Goal: Task Accomplishment & Management: Complete application form

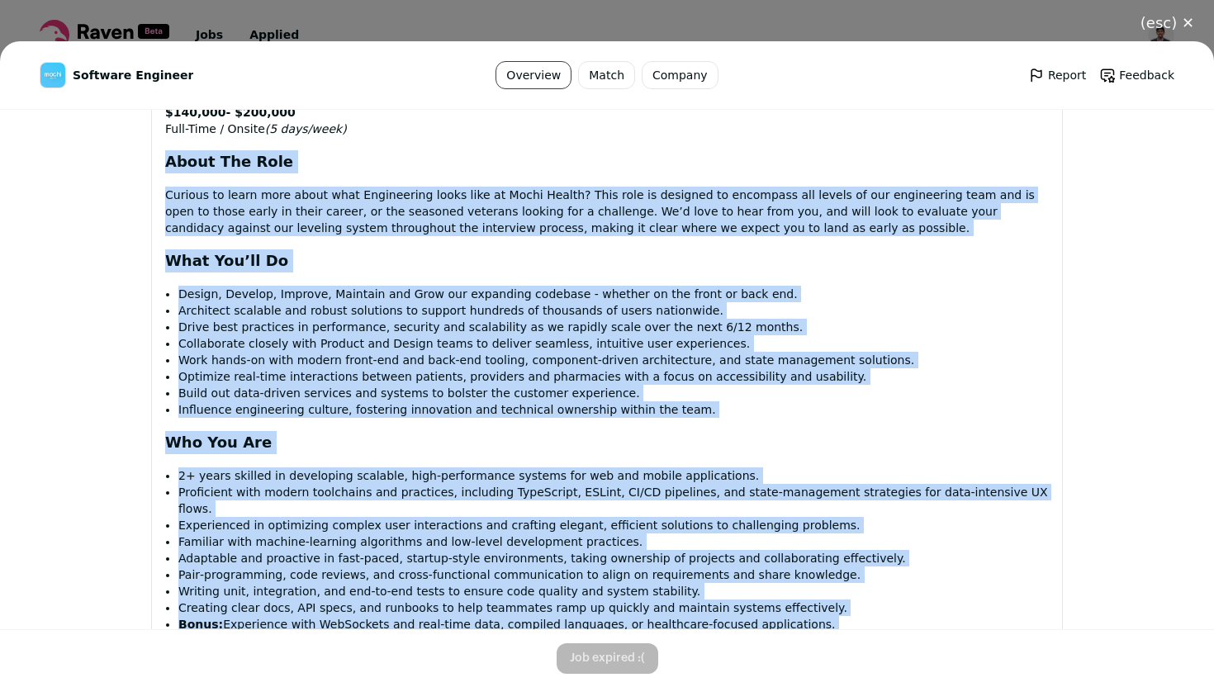
scroll to position [372, 0]
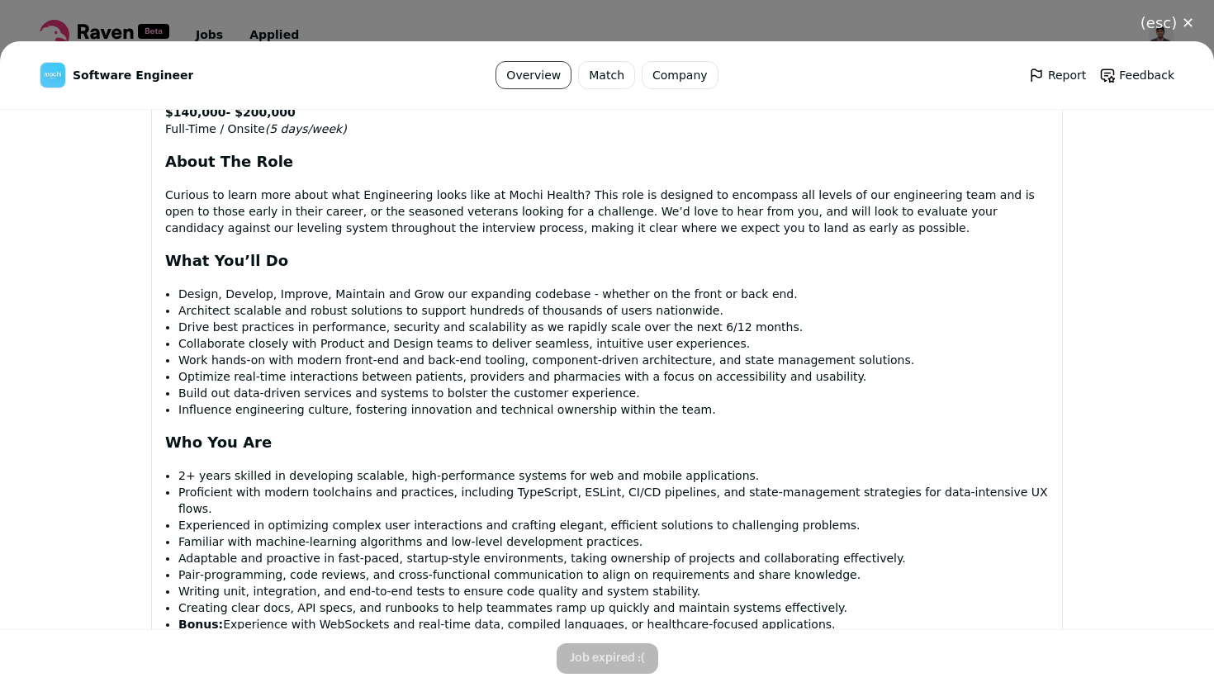
click at [641, 335] on li "Drive best practices in performance, security and scalability as we rapidly sca…" at bounding box center [613, 327] width 871 height 17
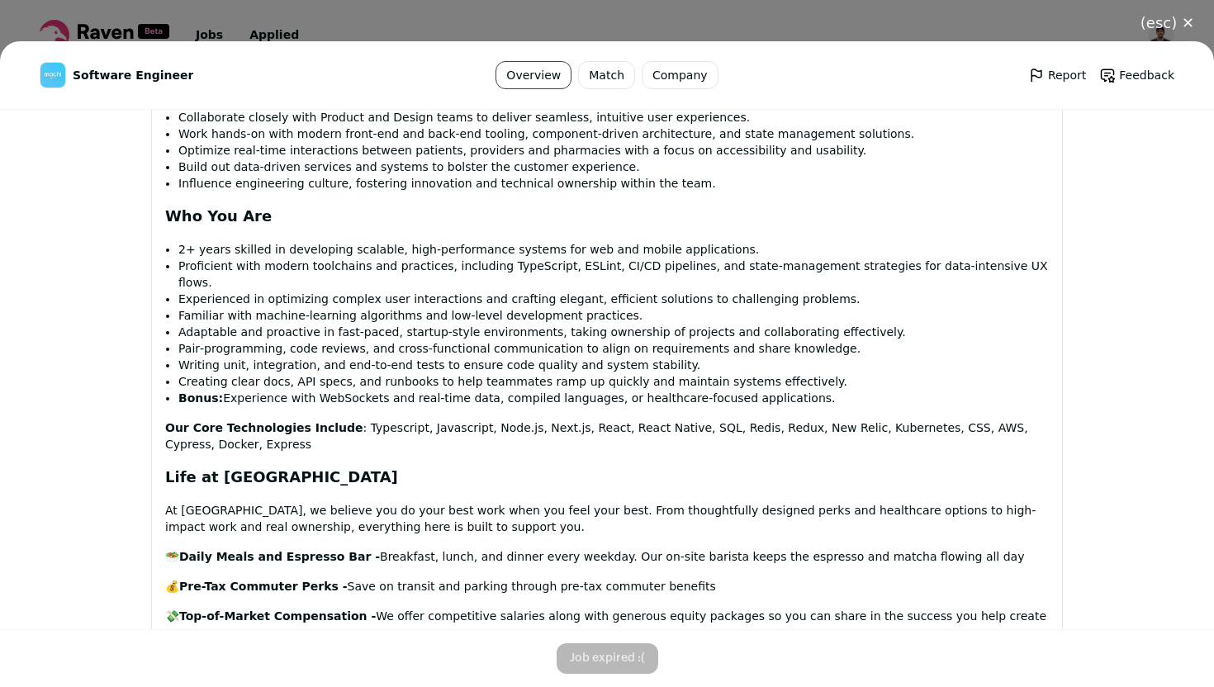
scroll to position [1050, 0]
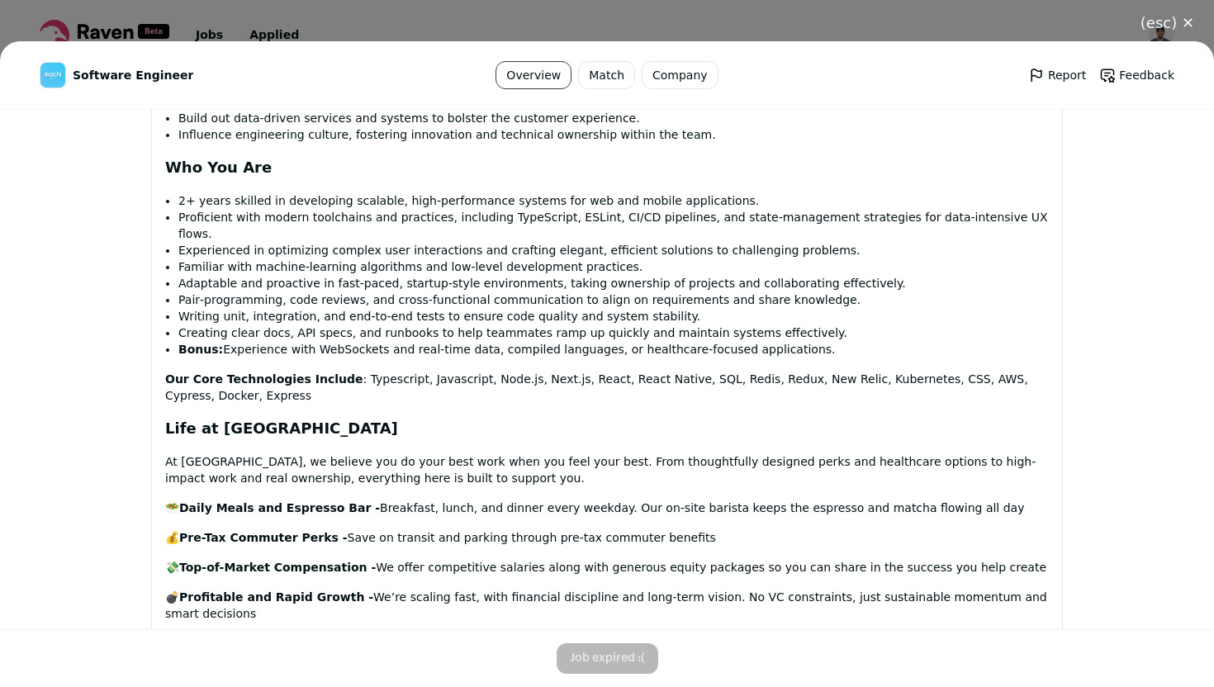
click at [463, 16] on div "(esc) ✕ Software Engineer Overview Match Company Report Feedback Report Feedbac…" at bounding box center [607, 343] width 1214 height 687
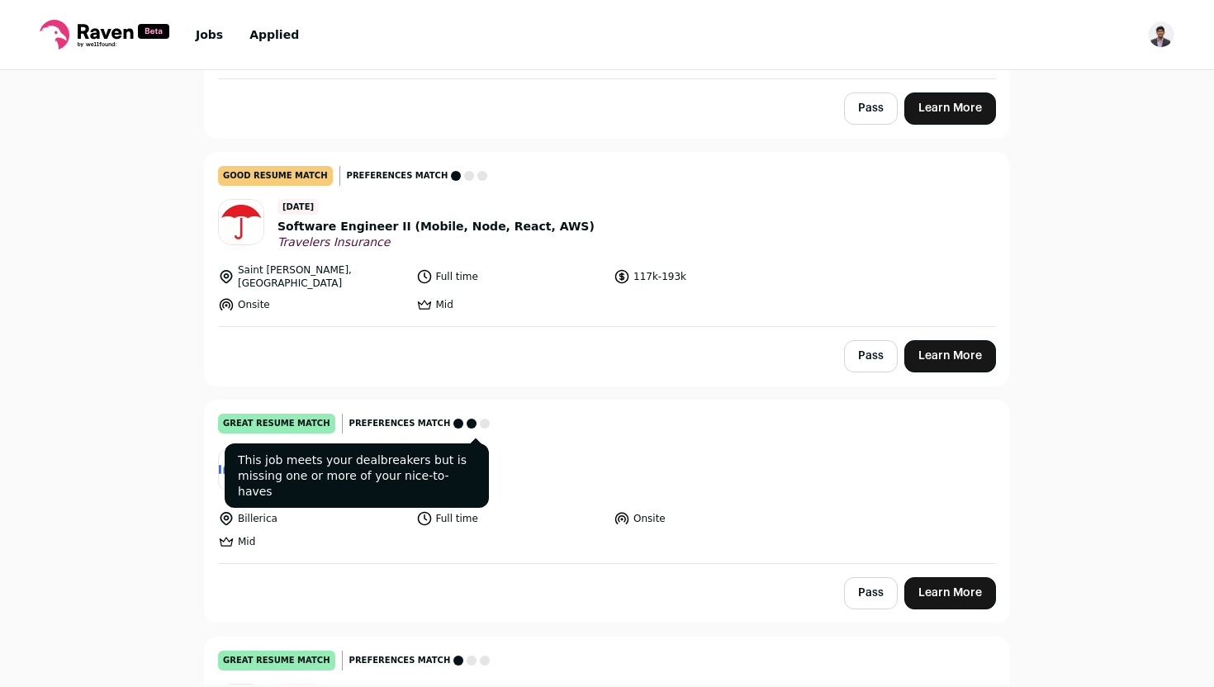
scroll to position [1015, 0]
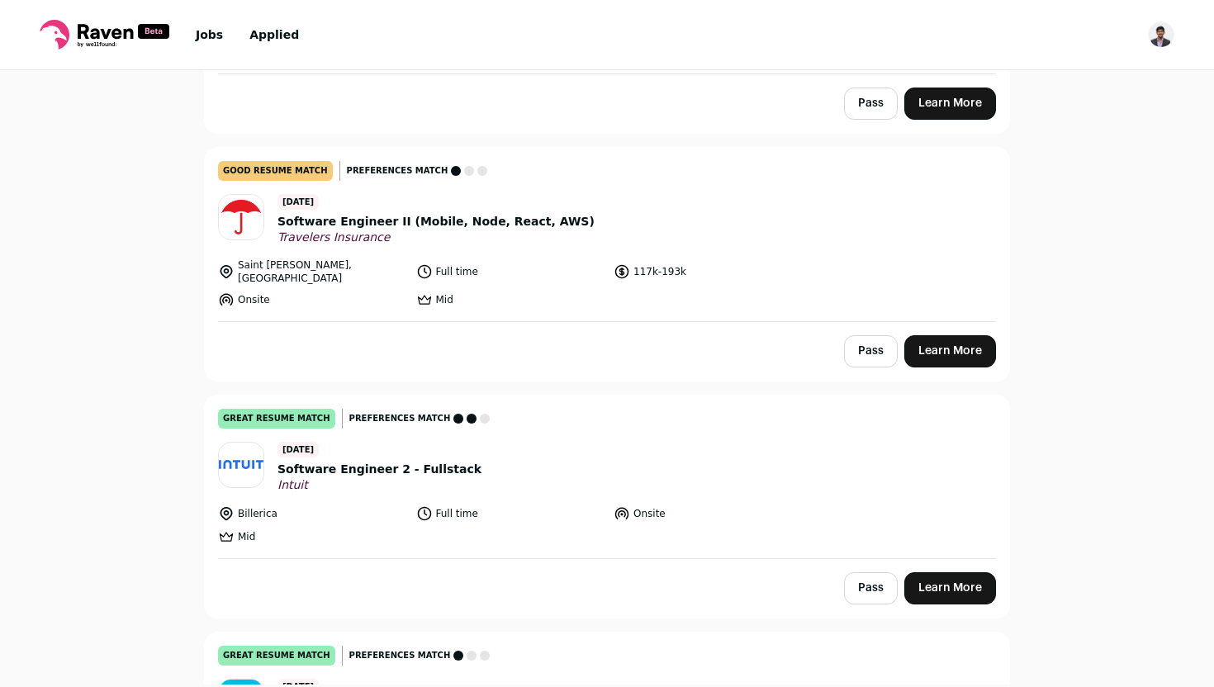
click at [387, 461] on span "Software Engineer 2 - Fullstack" at bounding box center [380, 469] width 204 height 17
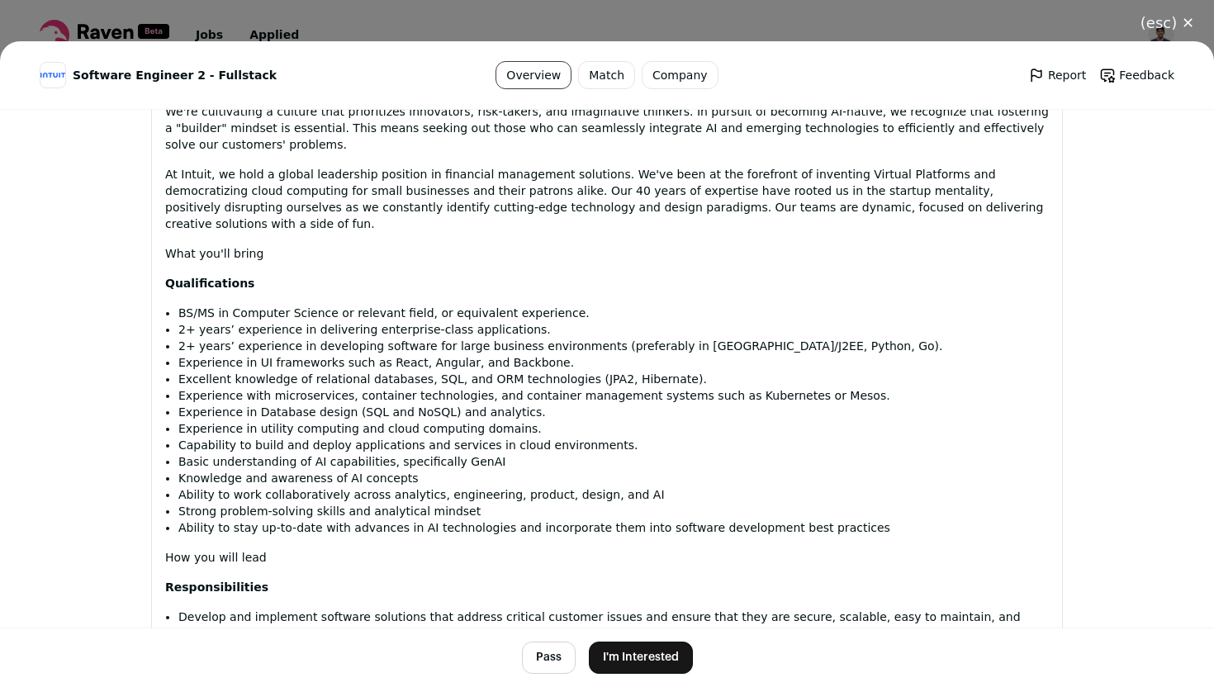
scroll to position [840, 0]
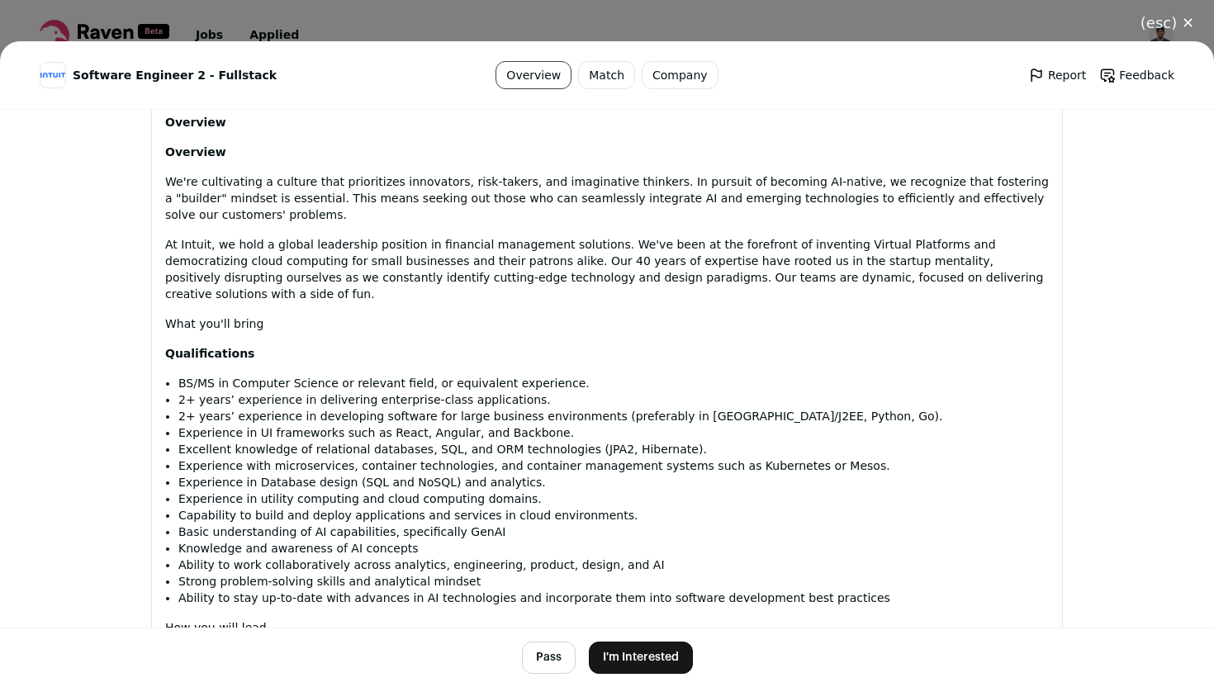
click at [604, 87] on link "Match" at bounding box center [606, 75] width 57 height 28
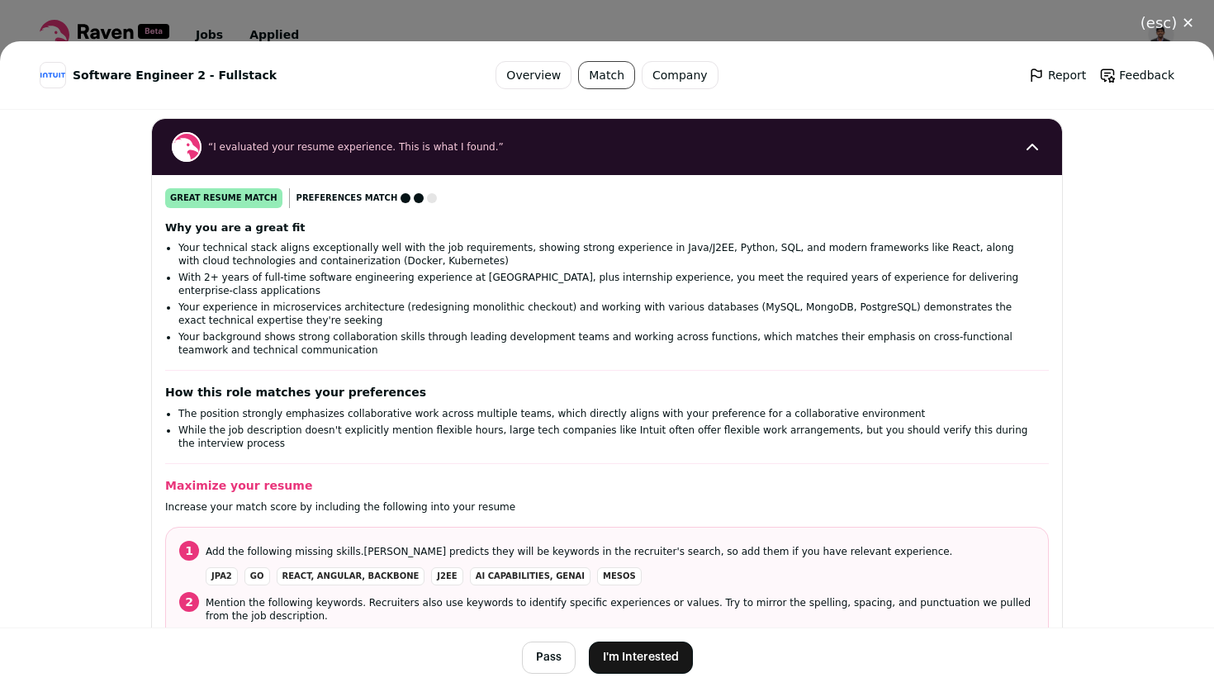
scroll to position [202, 0]
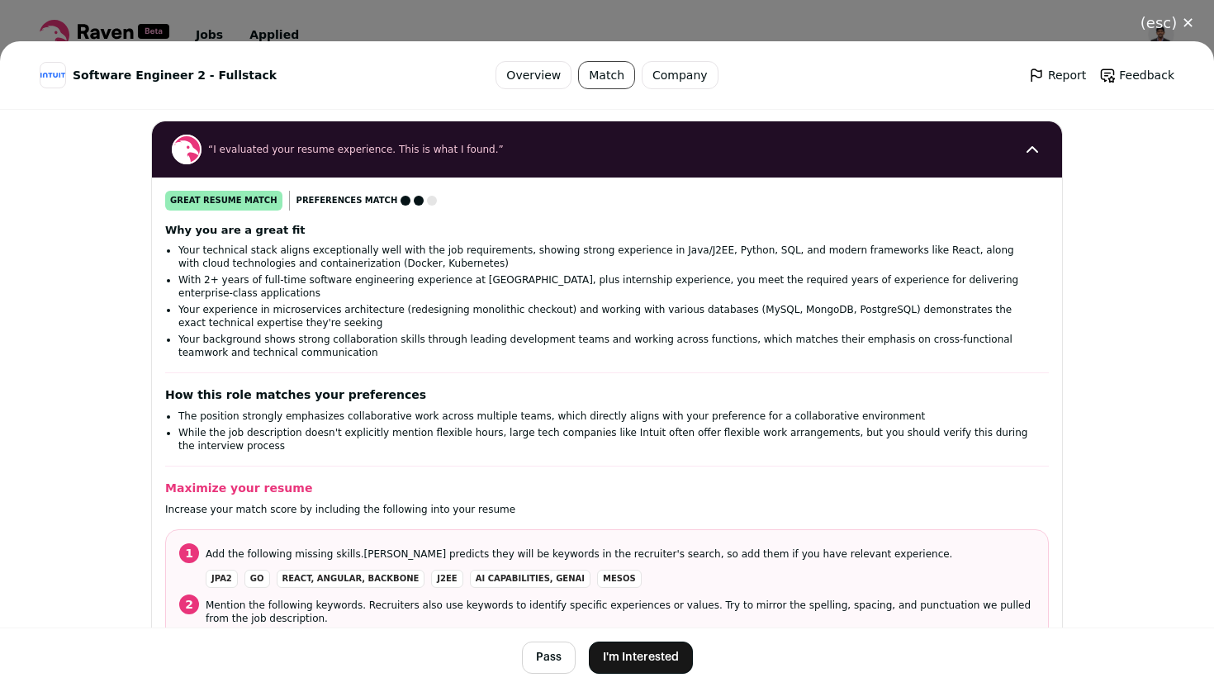
click at [1188, 15] on button "(esc) ✕" at bounding box center [1167, 23] width 93 height 36
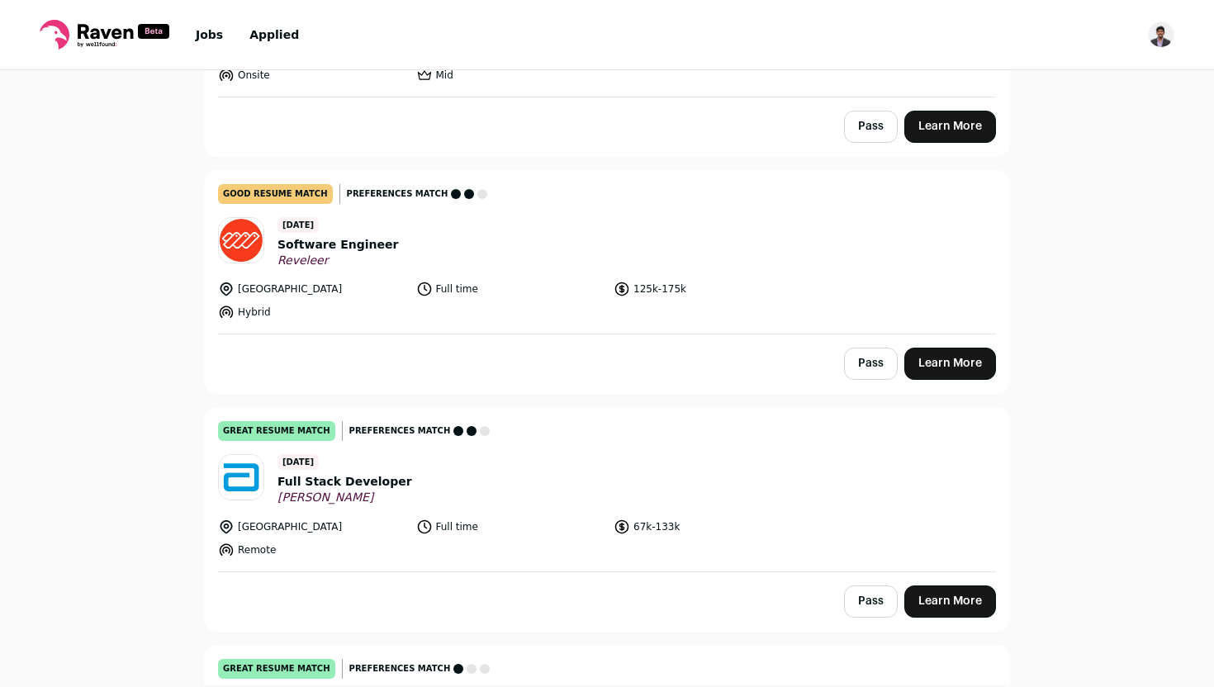
scroll to position [1728, 0]
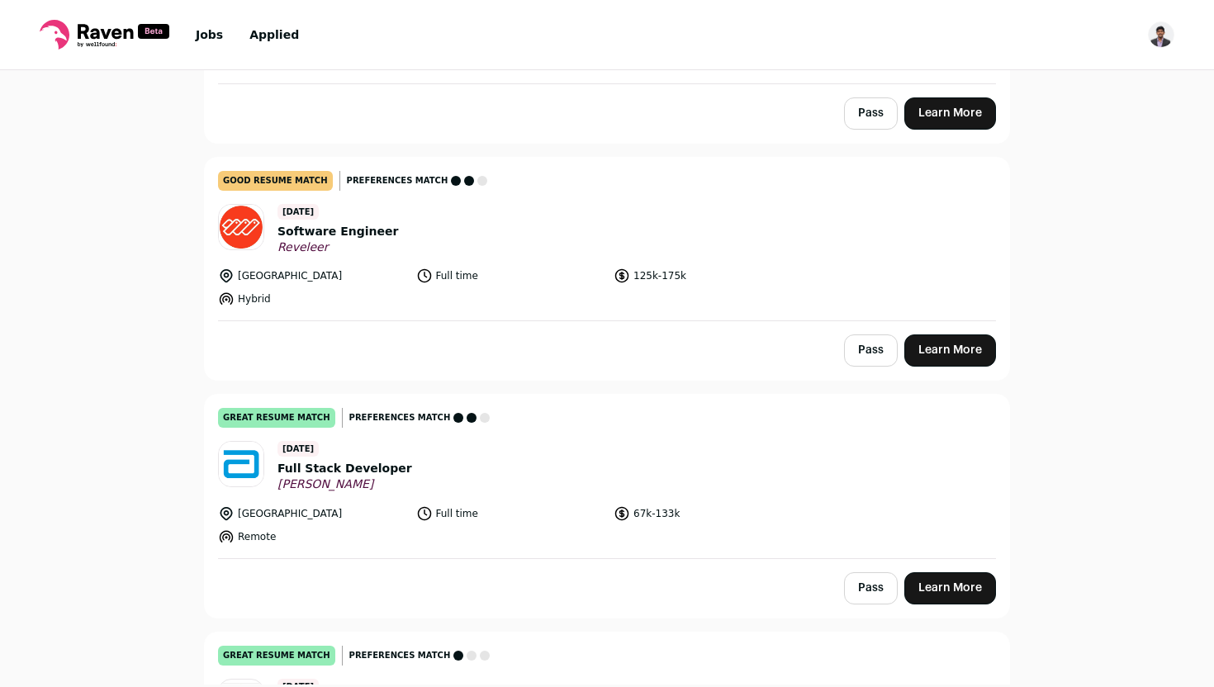
click at [395, 453] on header "7 days ago Full Stack Developer Abbott" at bounding box center [607, 466] width 778 height 51
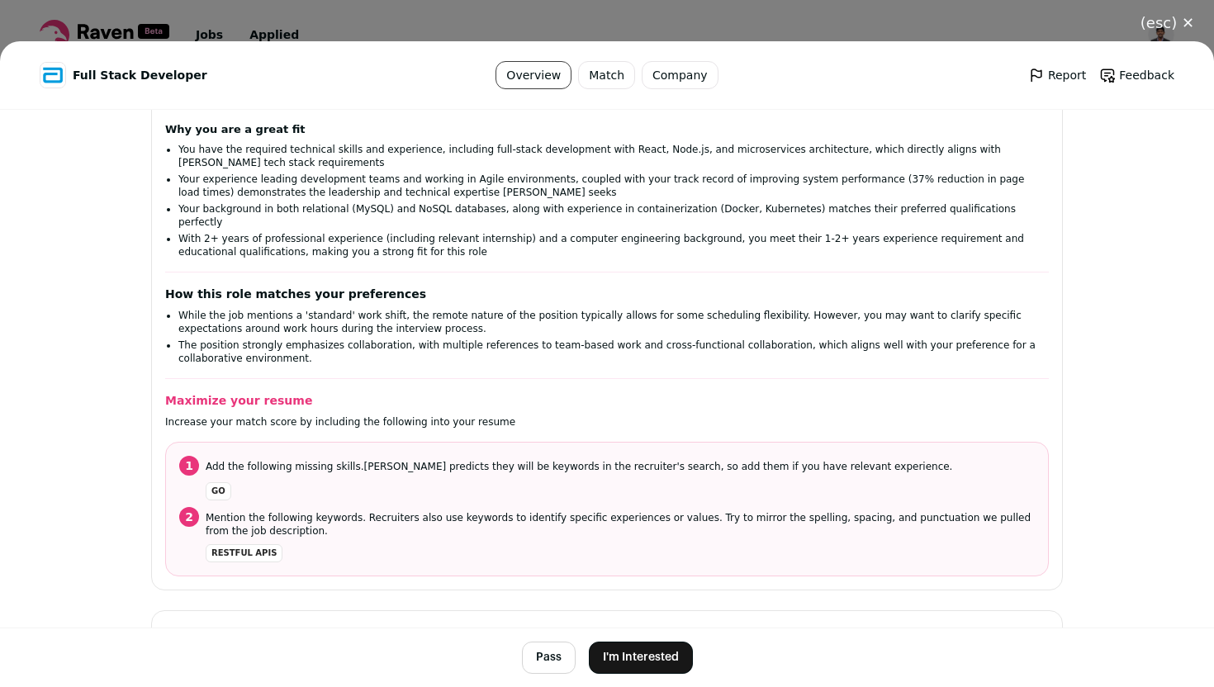
scroll to position [331, 0]
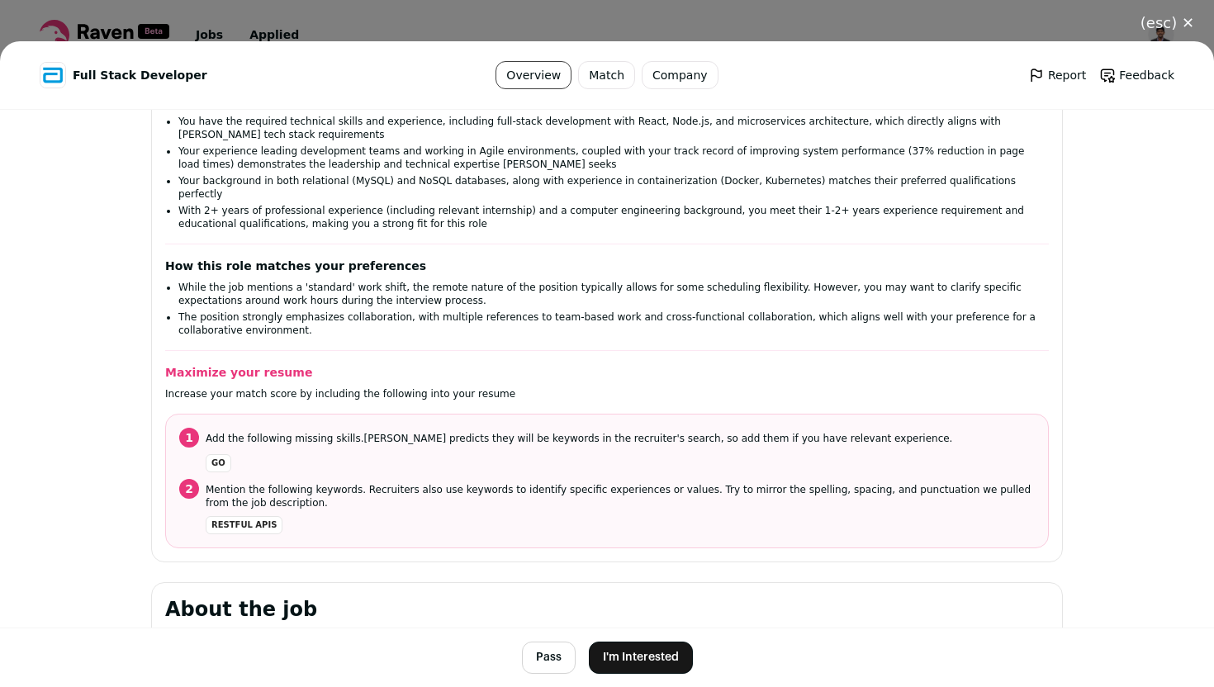
click at [629, 656] on button "I'm Interested" at bounding box center [641, 658] width 104 height 32
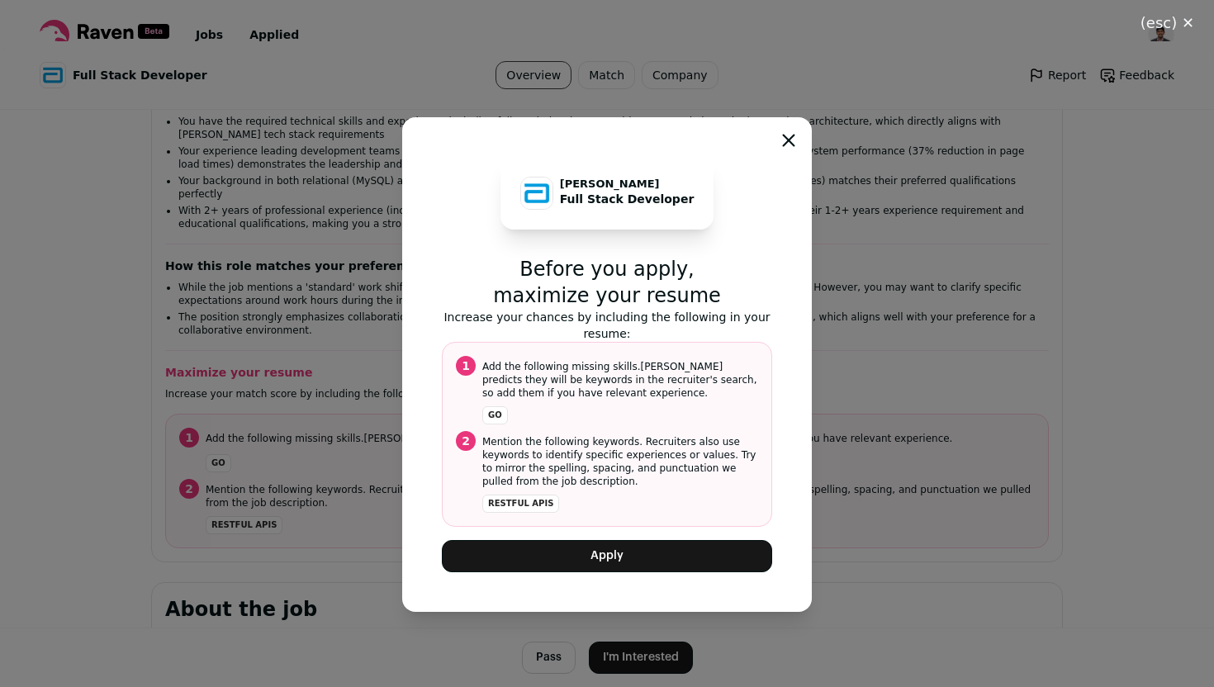
click at [619, 554] on button "Apply" at bounding box center [607, 556] width 330 height 32
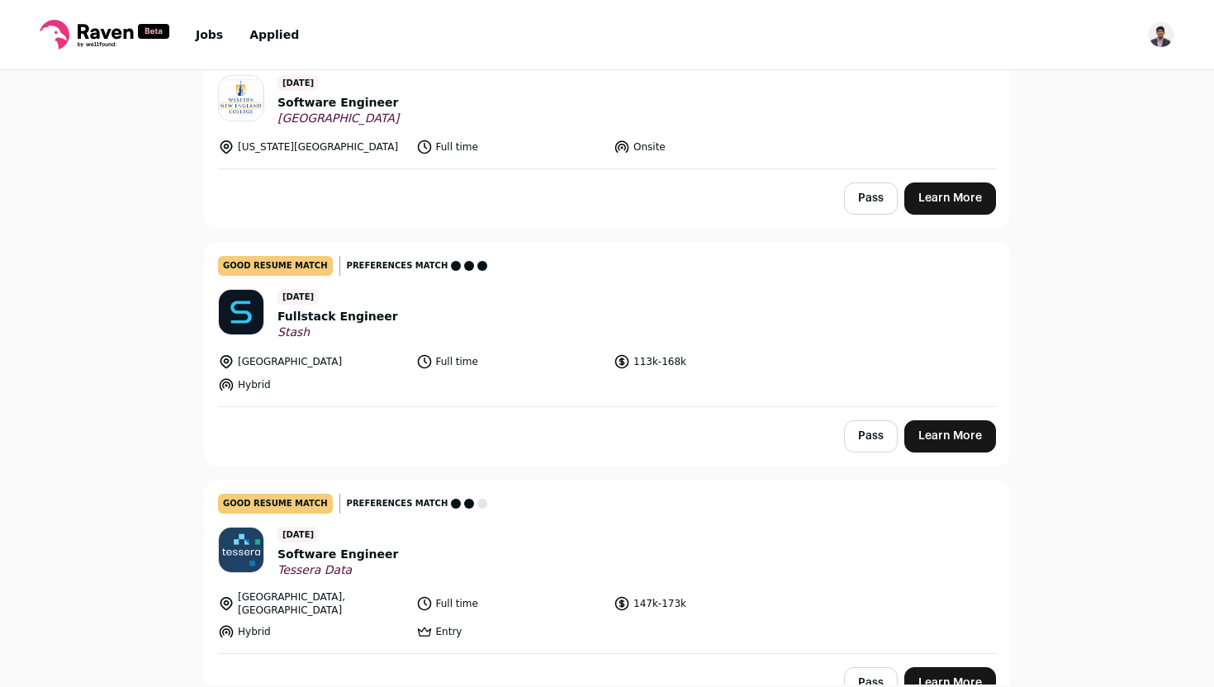
scroll to position [1885, 0]
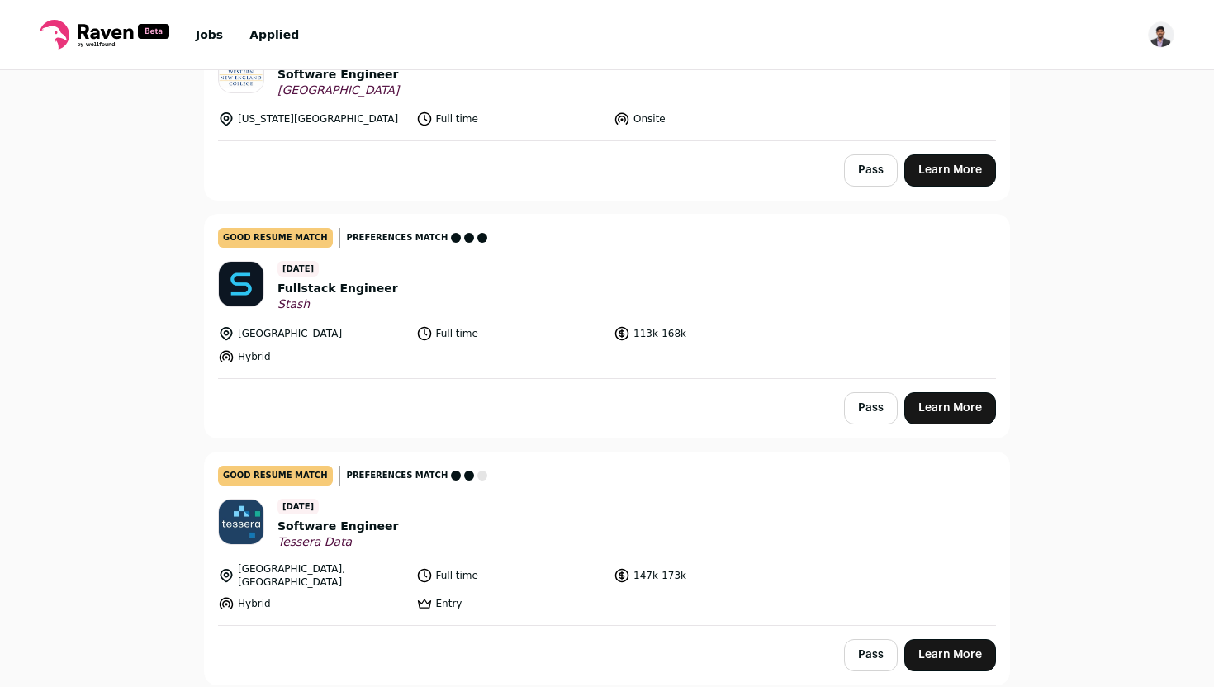
click at [474, 280] on header "7 days ago Fullstack Engineer Stash" at bounding box center [607, 286] width 778 height 51
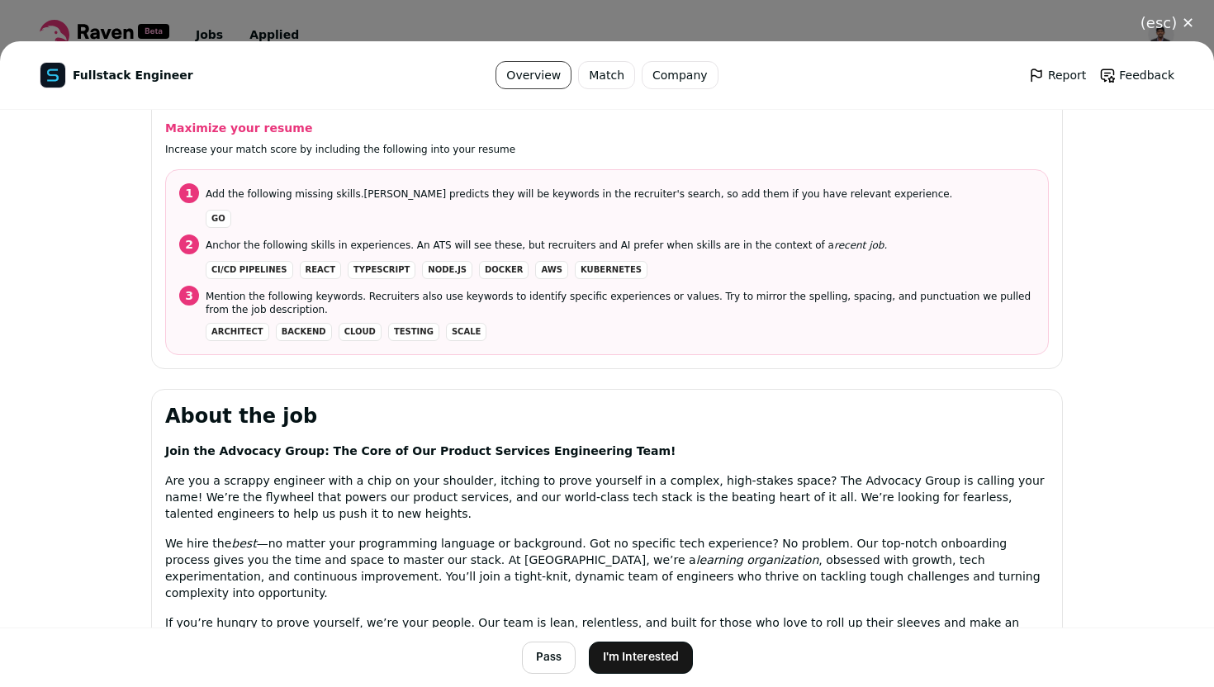
scroll to position [551, 0]
click at [509, 14] on div "(esc) ✕ Fullstack Engineer Overview Match Company Report Feedback Report Feedba…" at bounding box center [607, 343] width 1214 height 687
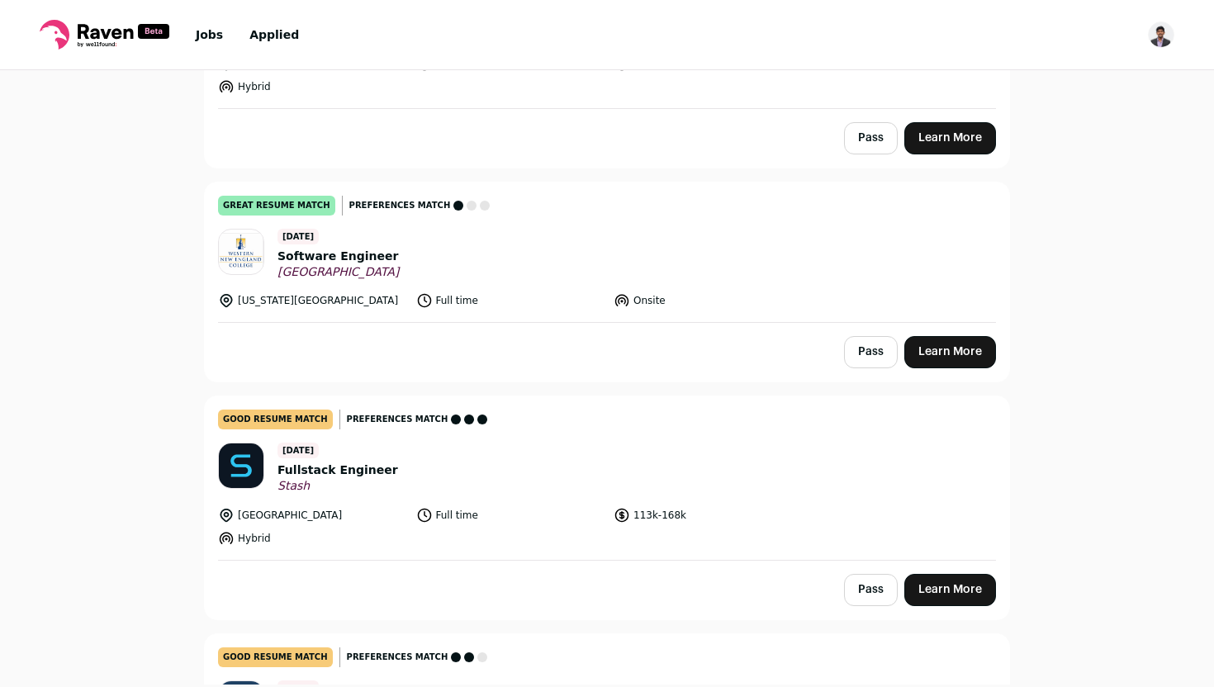
scroll to position [1700, 0]
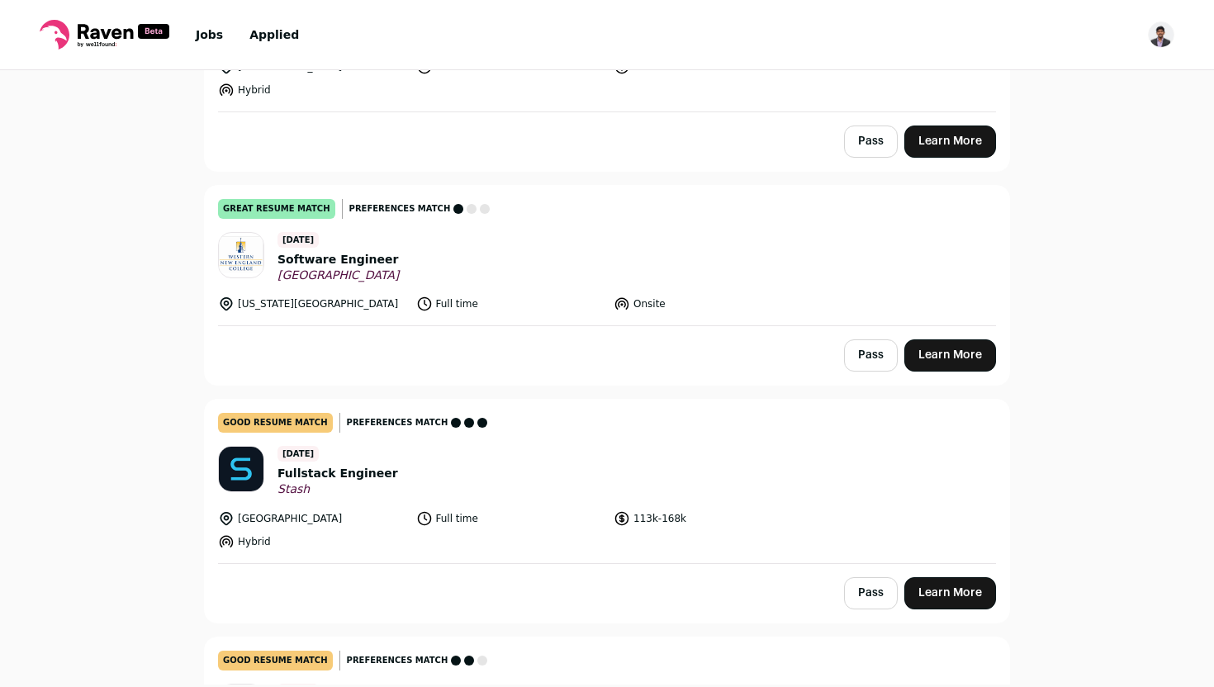
click at [492, 249] on header "7 days ago Software Engineer Western New England University" at bounding box center [607, 257] width 778 height 51
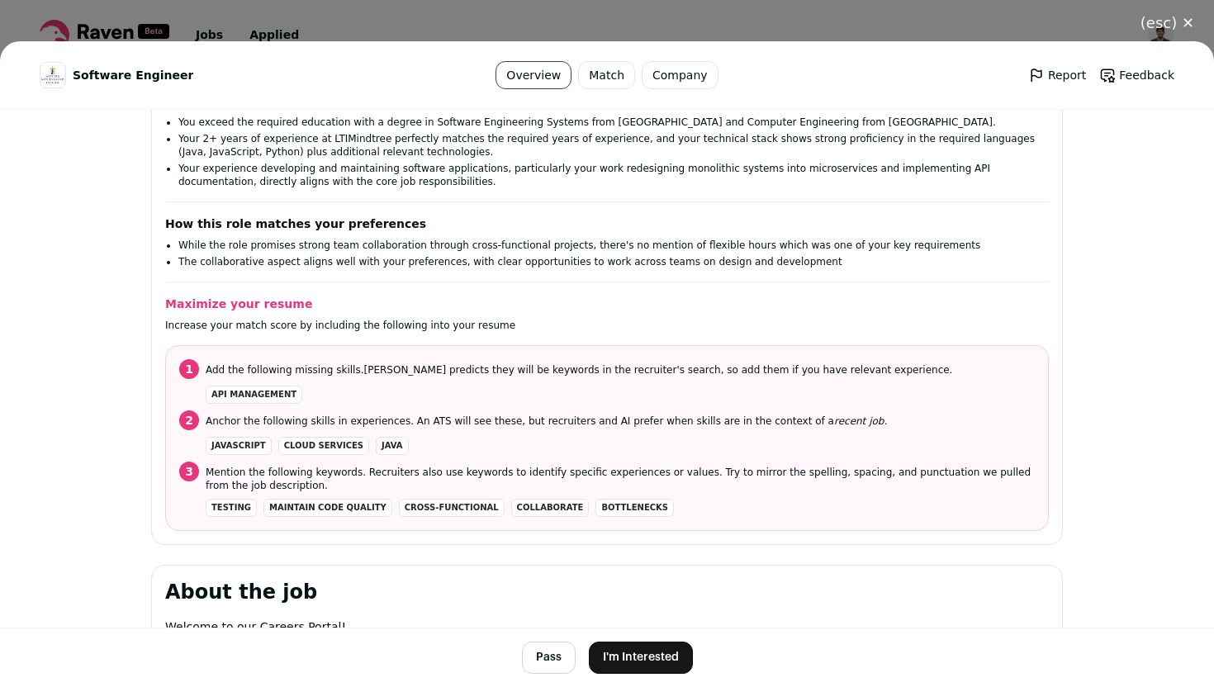
scroll to position [311, 0]
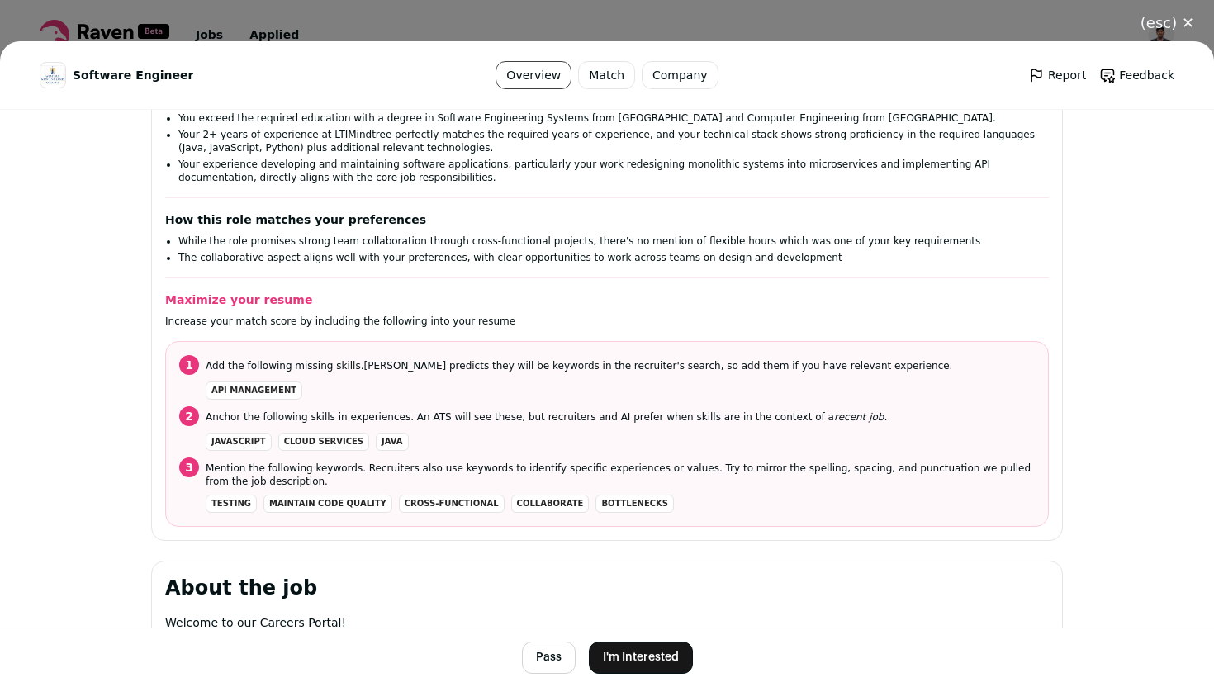
click at [599, 10] on div "(esc) ✕ Software Engineer Overview Match Company Report Feedback Report Feedbac…" at bounding box center [607, 343] width 1214 height 687
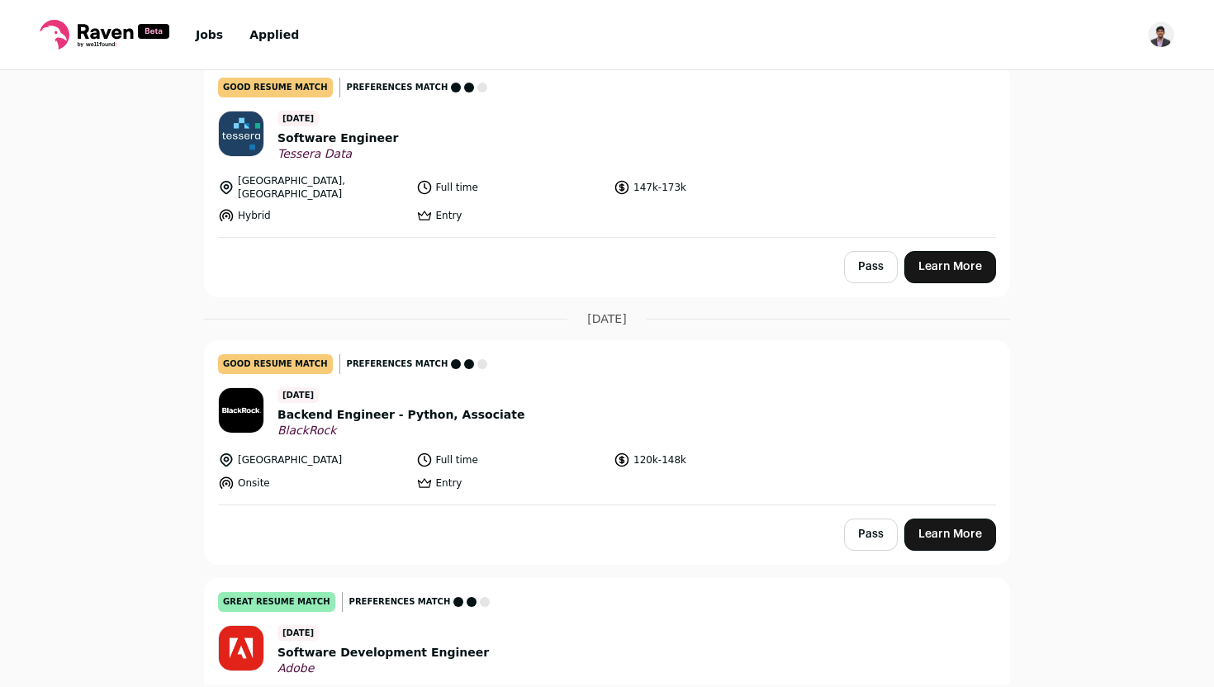
scroll to position [2280, 0]
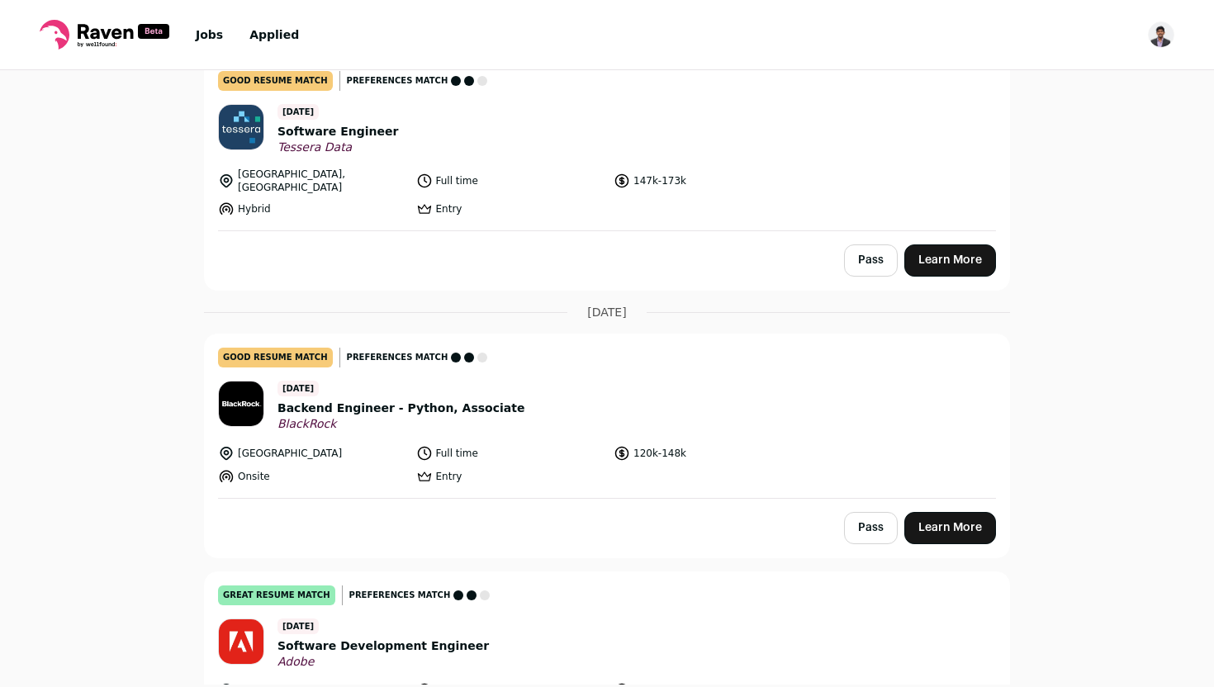
click at [499, 388] on header "11 days ago Backend Engineer - Python, Associate BlackRock" at bounding box center [607, 406] width 778 height 51
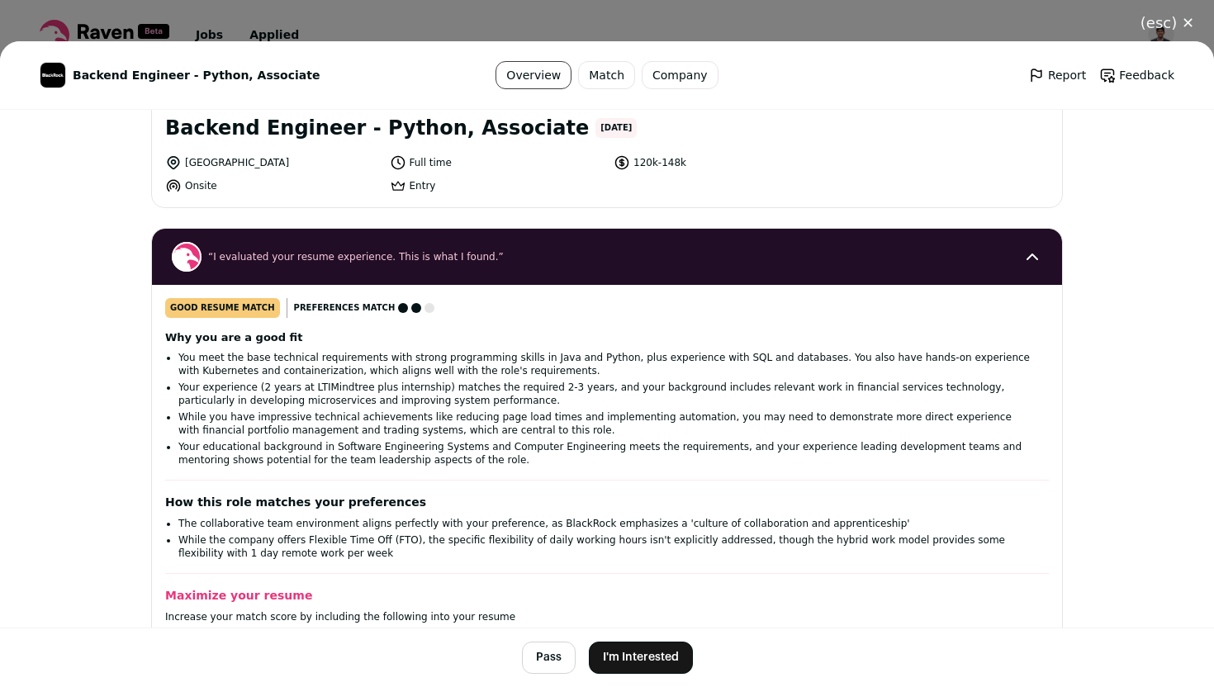
scroll to position [96, 0]
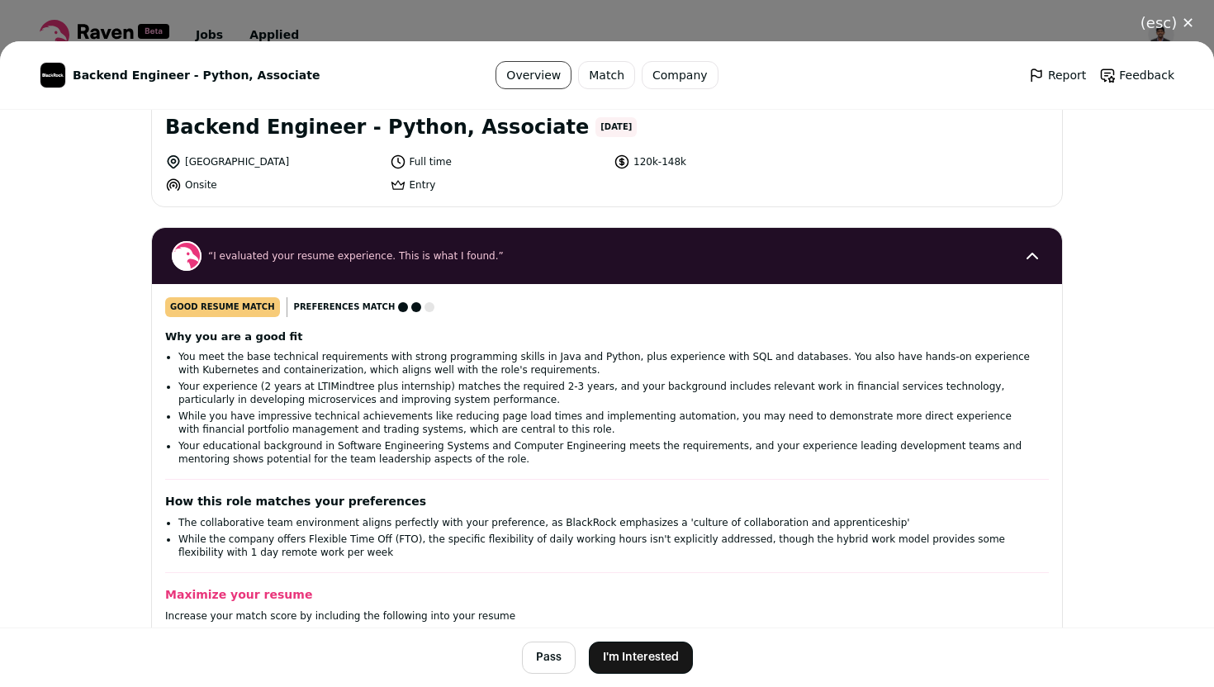
click at [619, 652] on button "I'm Interested" at bounding box center [641, 658] width 104 height 32
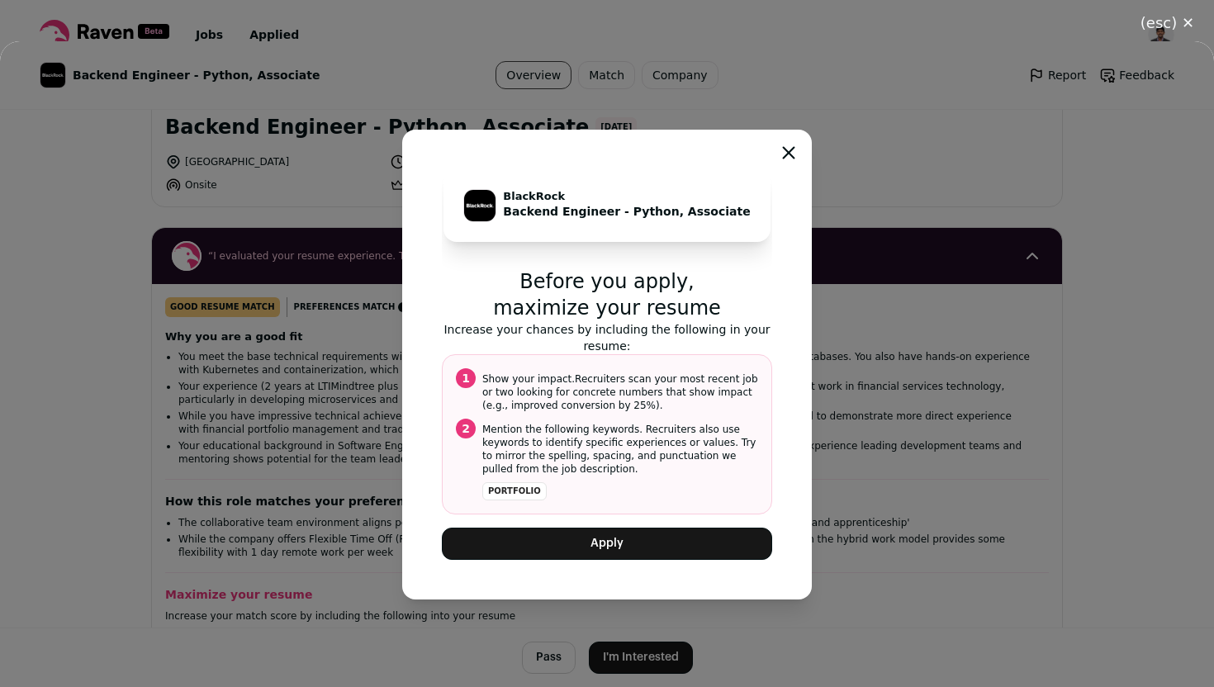
click at [592, 542] on button "Apply" at bounding box center [607, 544] width 330 height 32
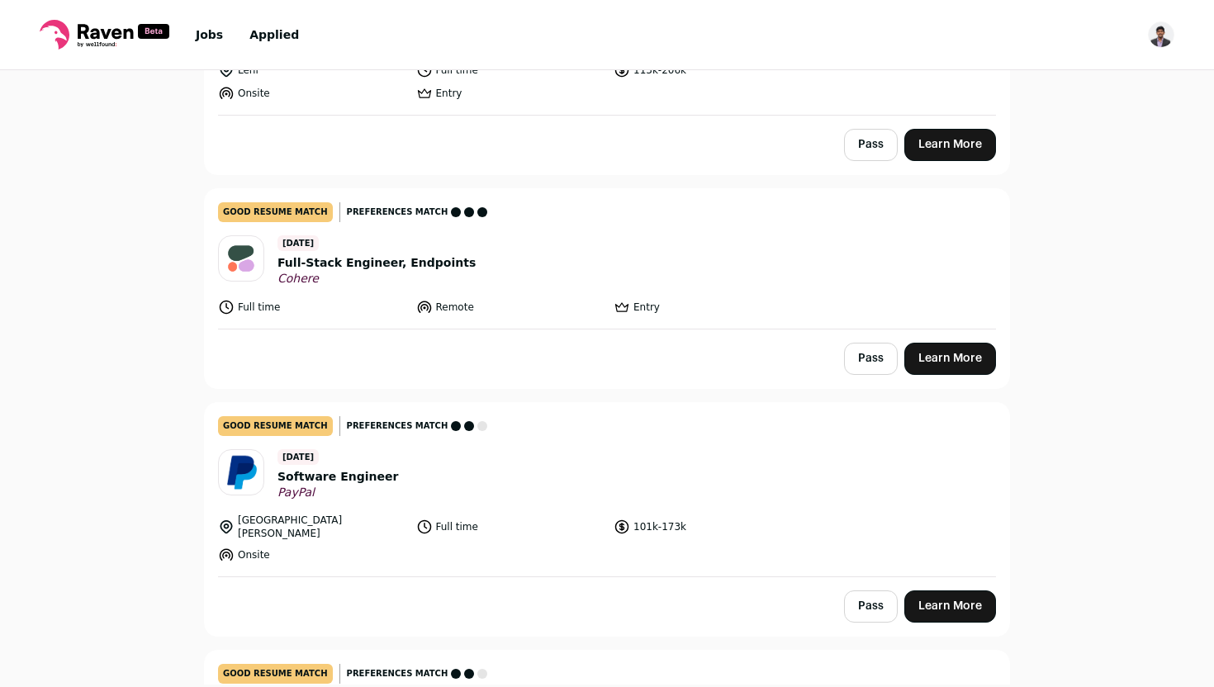
scroll to position [2674, 0]
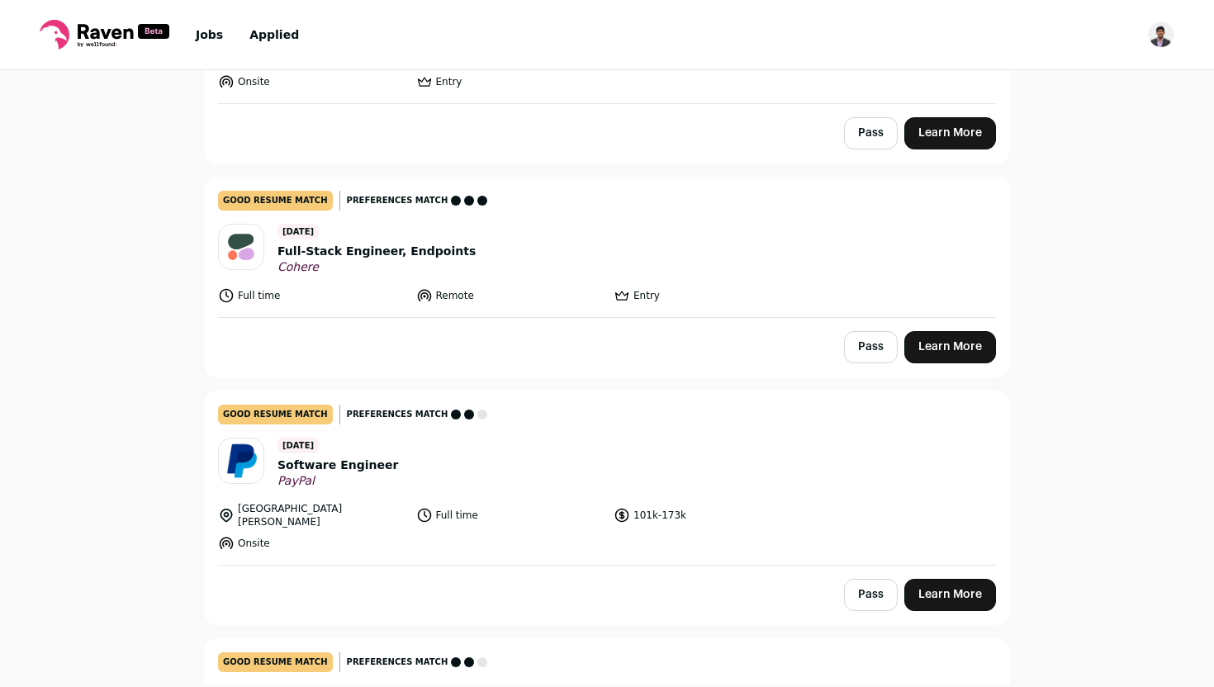
click at [640, 456] on header "12 days ago Software Engineer PayPal" at bounding box center [607, 463] width 778 height 51
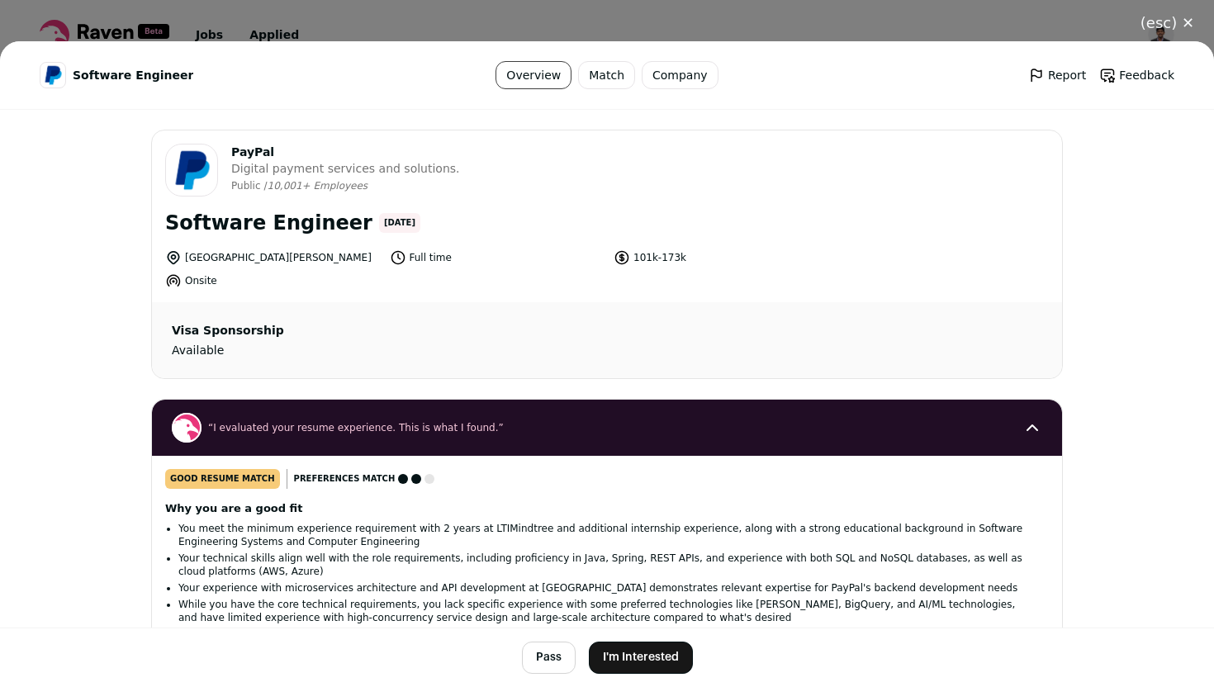
click at [652, 658] on button "I'm Interested" at bounding box center [641, 658] width 104 height 32
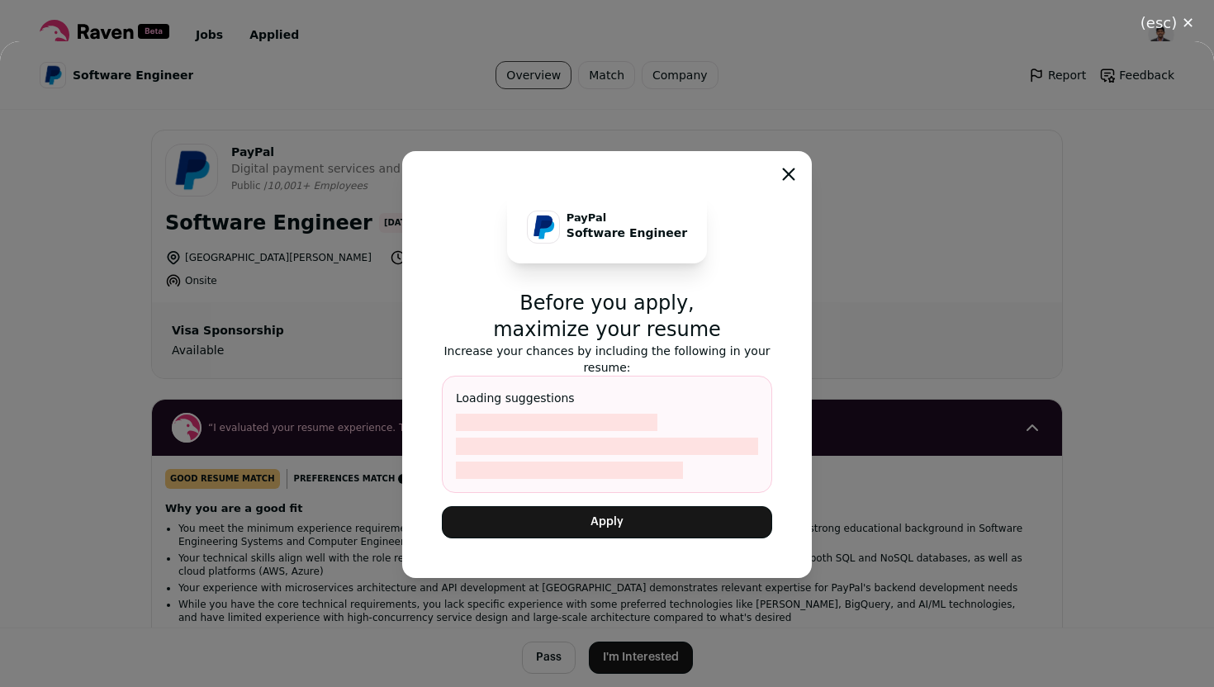
click at [275, 552] on div "PayPal Software Engineer Before you apply, maximize your resume Increase your c…" at bounding box center [607, 364] width 1214 height 646
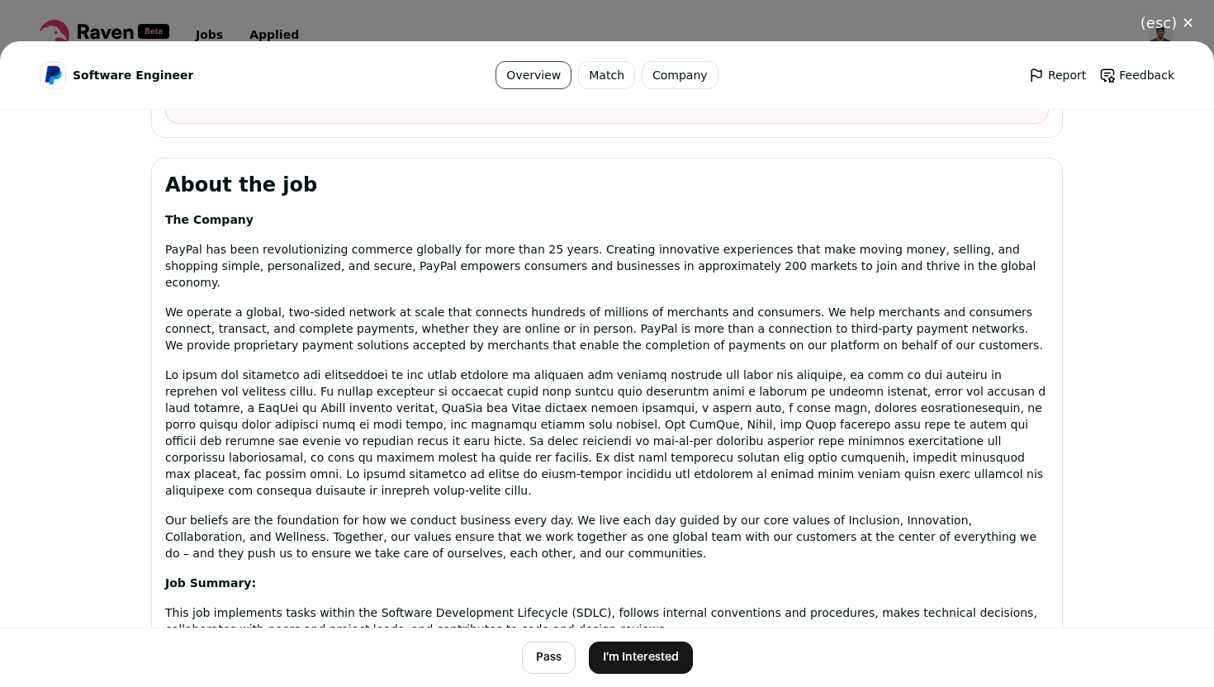
scroll to position [859, 0]
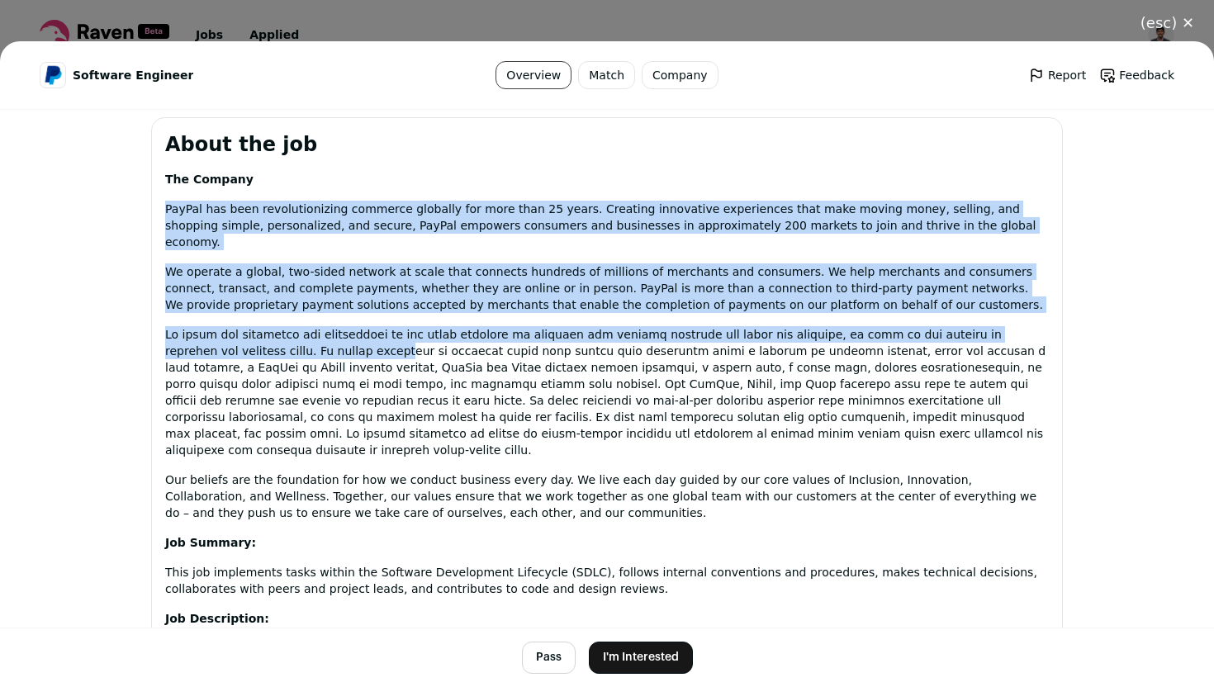
drag, startPoint x: 164, startPoint y: 206, endPoint x: 302, endPoint y: 344, distance: 195.1
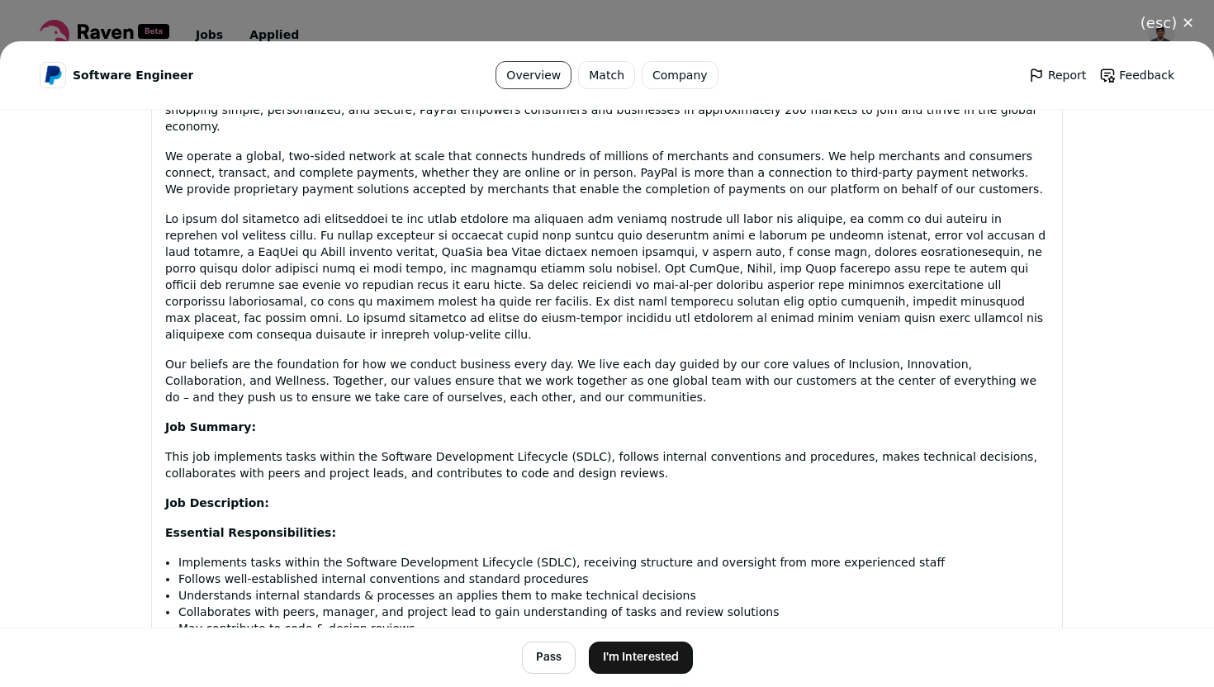
scroll to position [980, 0]
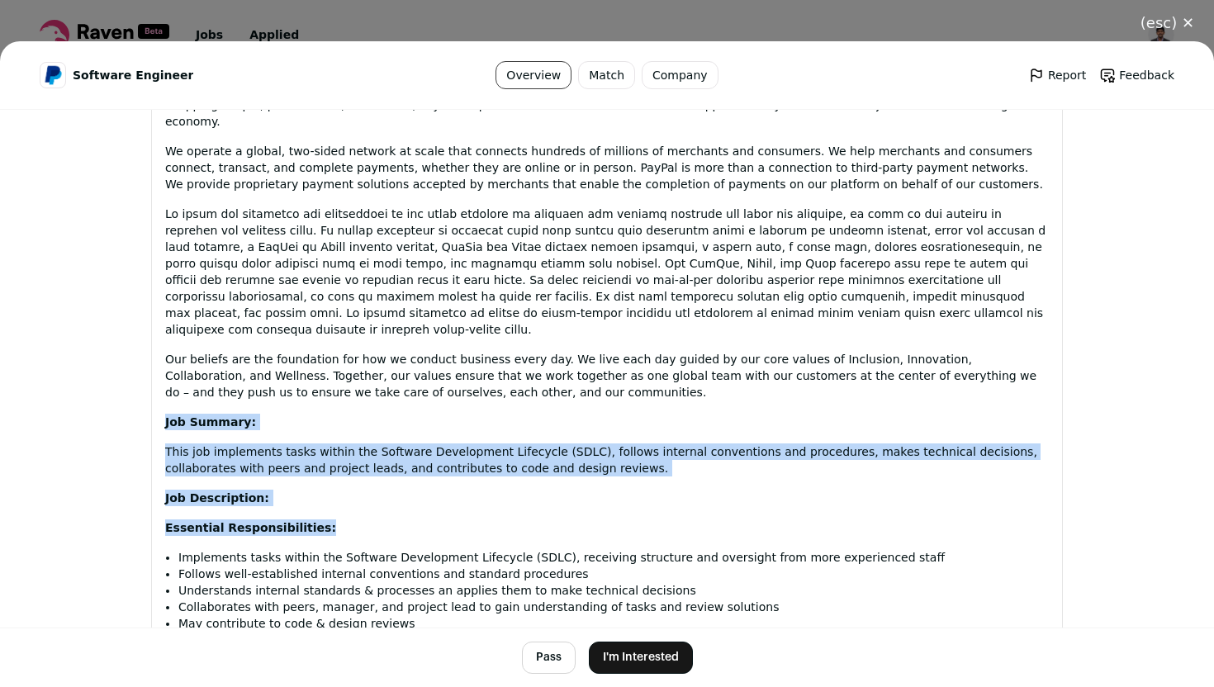
drag, startPoint x: 162, startPoint y: 386, endPoint x: 276, endPoint y: 520, distance: 175.8
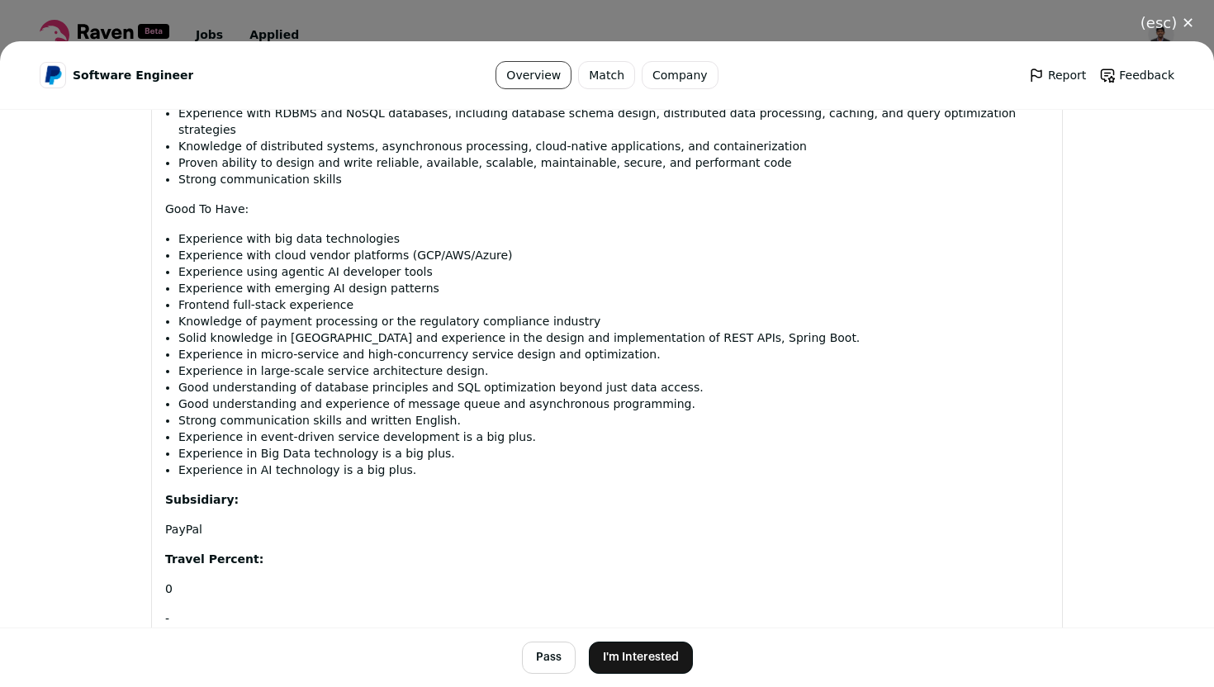
scroll to position [2164, 0]
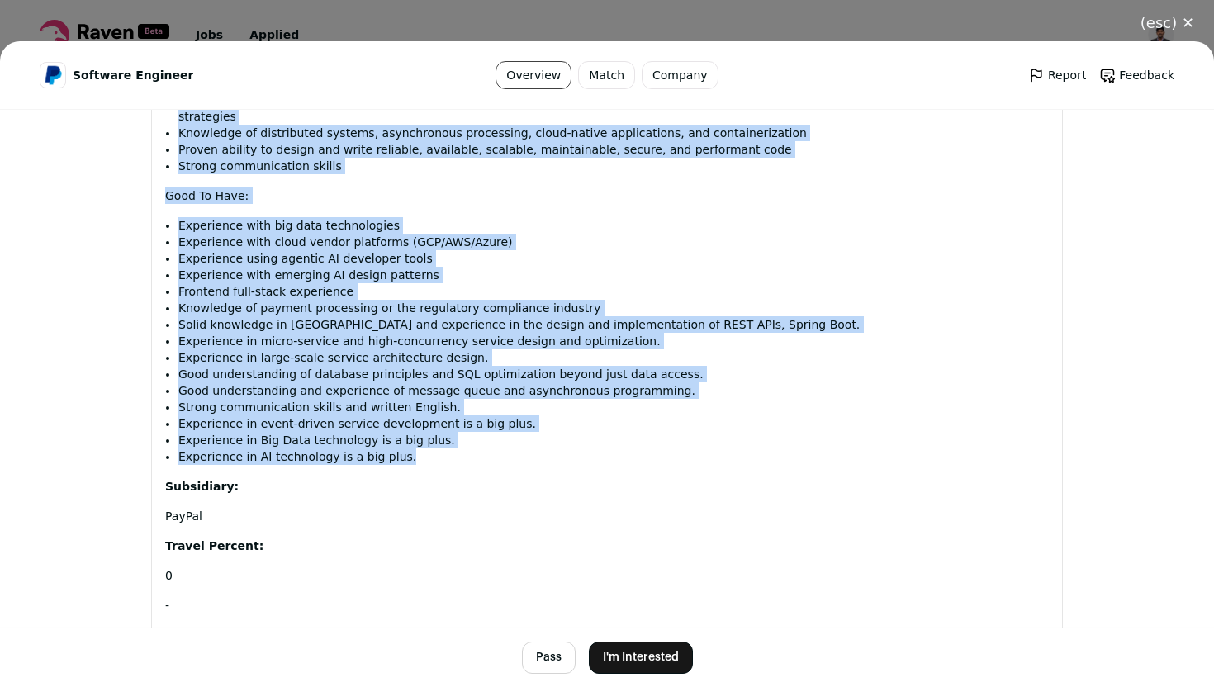
click at [449, 448] on p "Experience in AI technology is a big plus." at bounding box center [613, 456] width 871 height 17
copy div "Job Summary: This job implements tasks within the Software Development Lifecycl…"
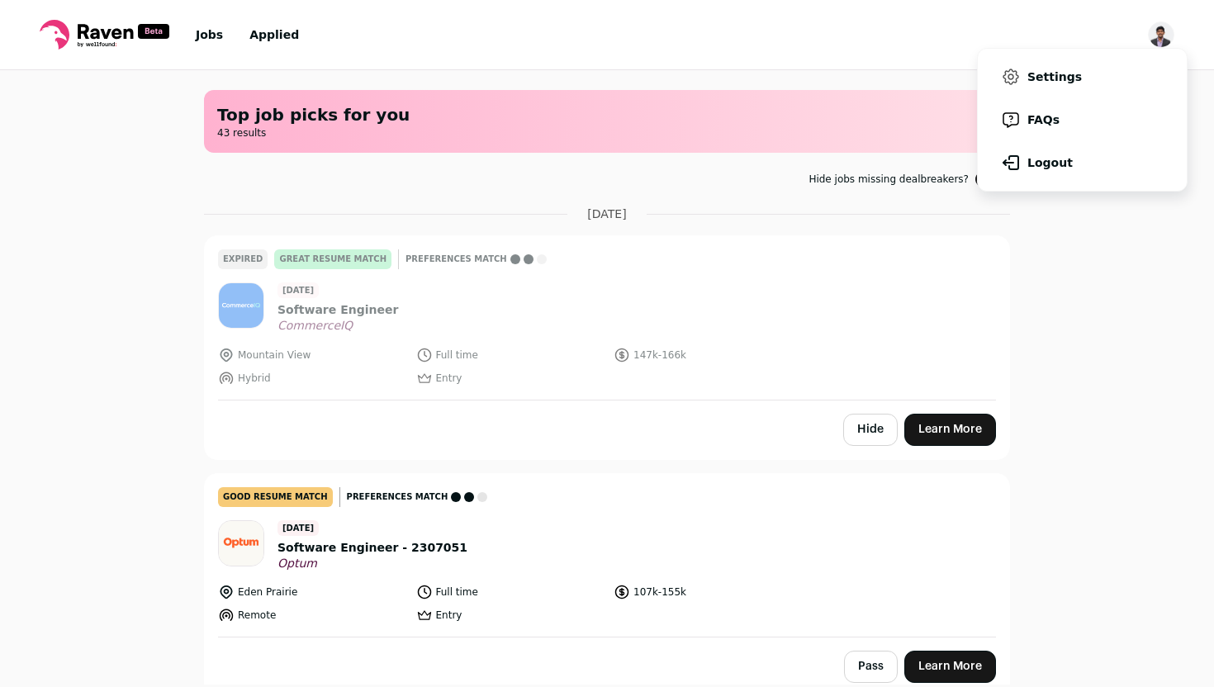
click at [1046, 85] on link "Settings" at bounding box center [1082, 77] width 183 height 40
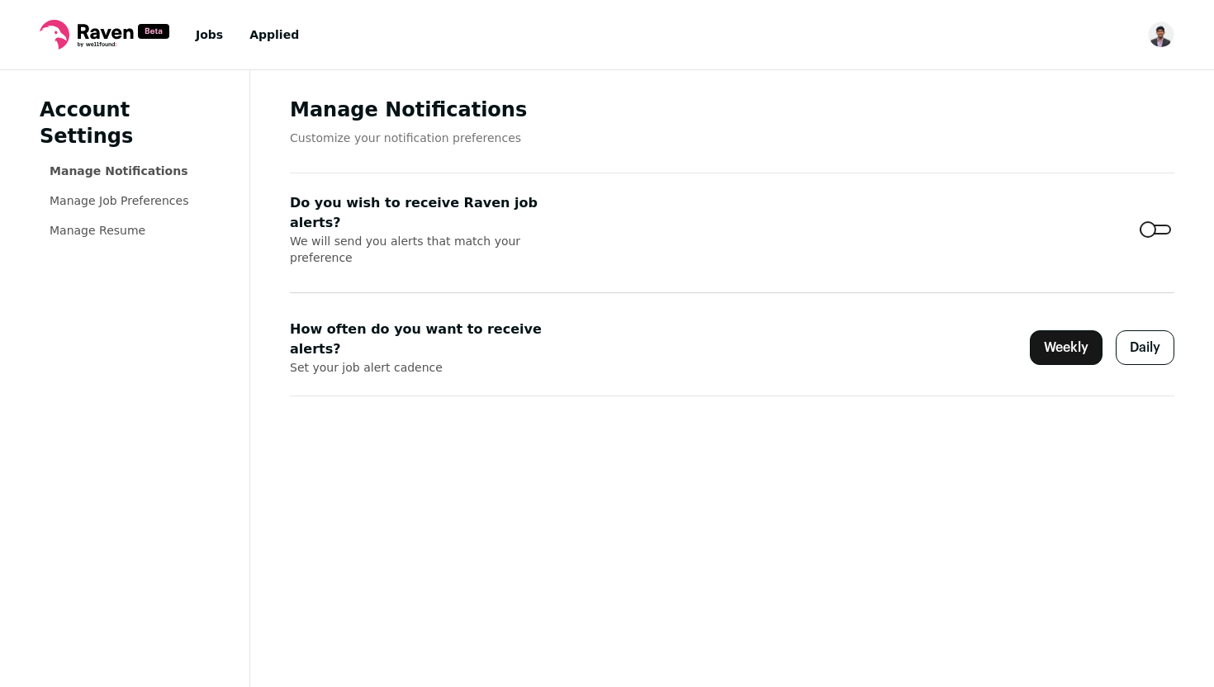
click at [168, 222] on li "Manage Resume" at bounding box center [130, 230] width 160 height 17
click at [108, 224] on link "Manage Resume" at bounding box center [98, 230] width 96 height 13
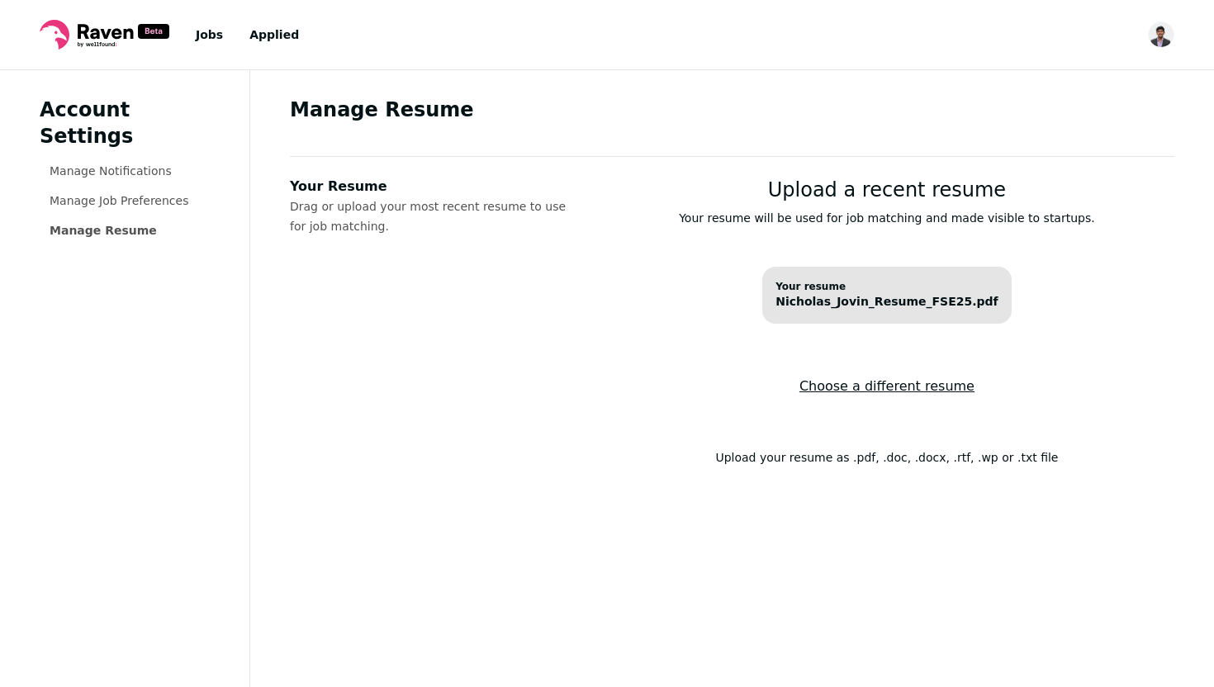
click at [890, 298] on span "Nicholas_Jovin_Resume_FSE25.pdf" at bounding box center [887, 301] width 223 height 17
click at [863, 385] on label "Choose a different resume" at bounding box center [886, 386] width 175 height 46
click at [0, 0] on input "Your Resume Drag or upload your most recent resume to use for job matching." at bounding box center [0, 0] width 0 height 0
click at [153, 194] on link "Manage Job Preferences" at bounding box center [119, 200] width 139 height 13
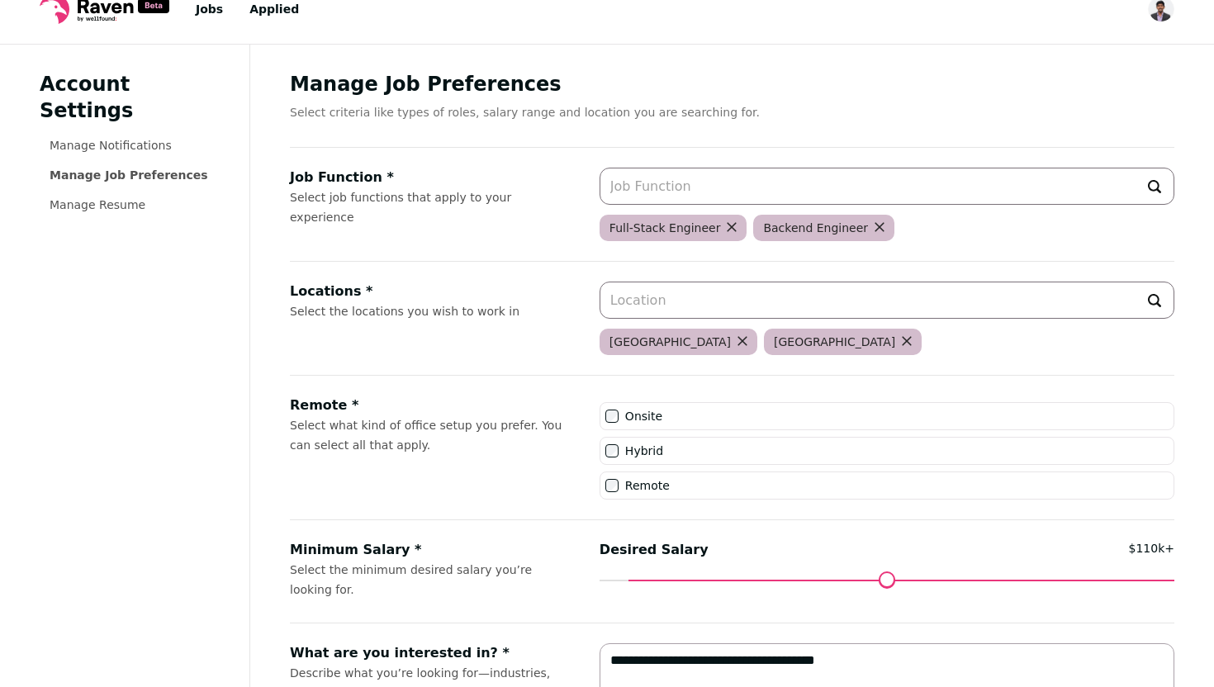
scroll to position [31, 0]
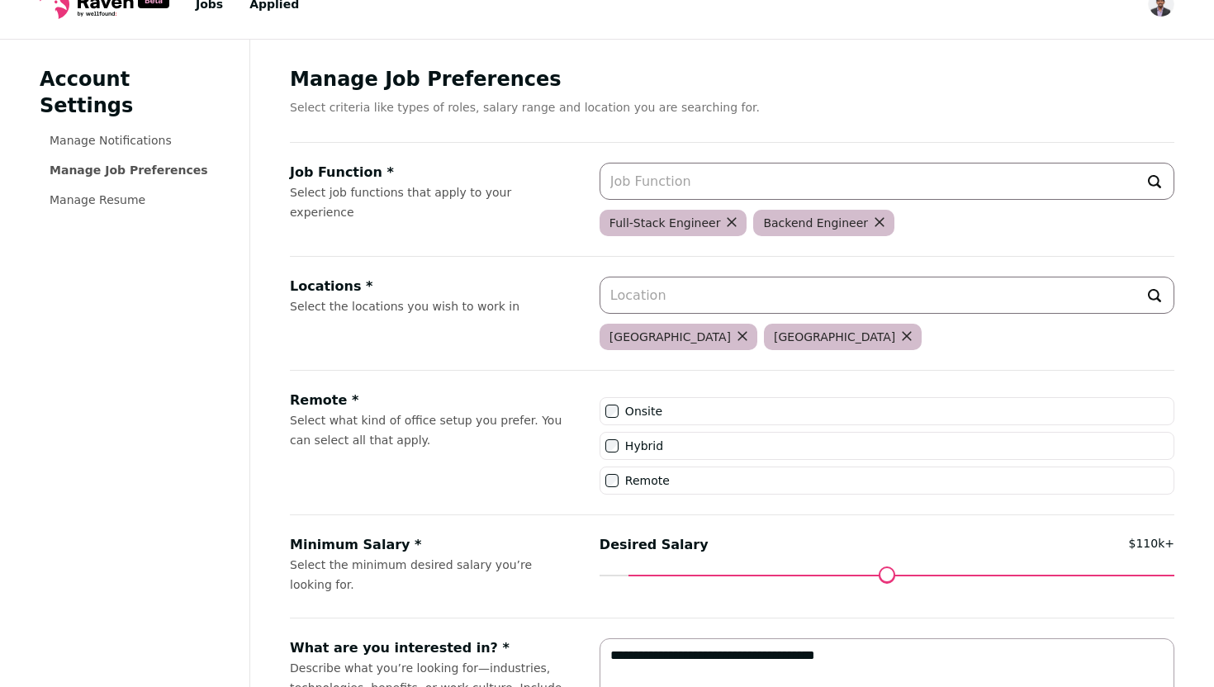
click at [690, 174] on input "Job Function * Select job functions that apply to your experience" at bounding box center [887, 181] width 575 height 37
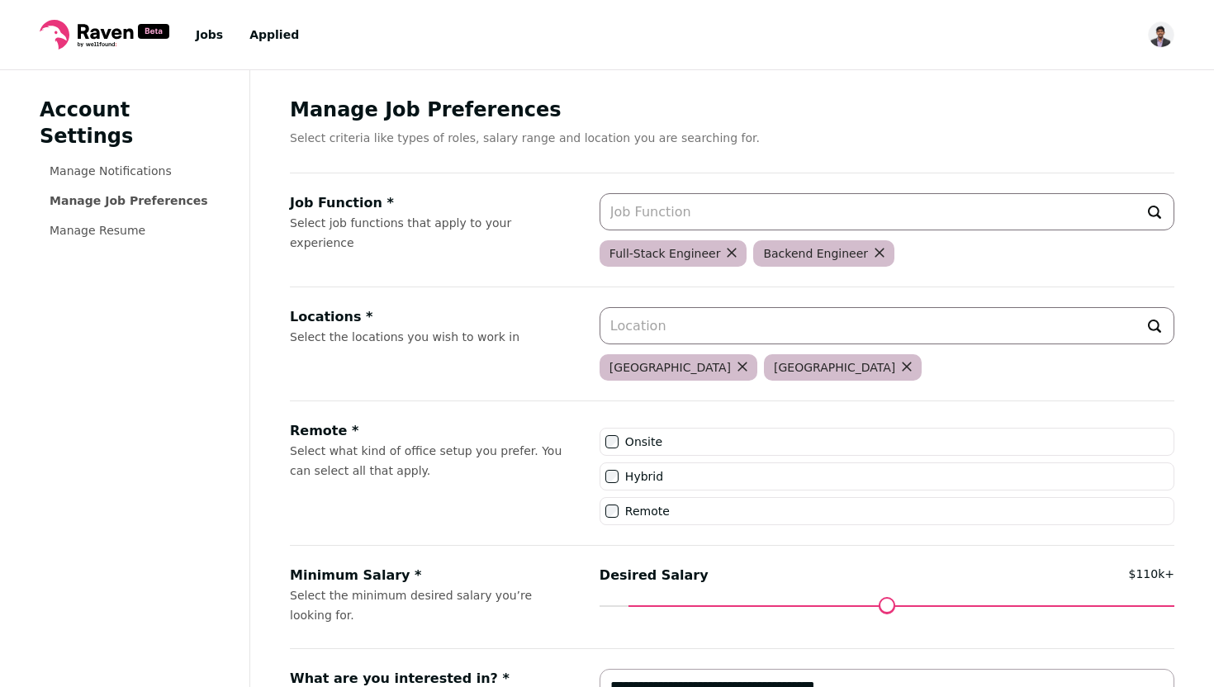
click at [662, 207] on input "Job Function * Select job functions that apply to your experience" at bounding box center [887, 211] width 575 height 37
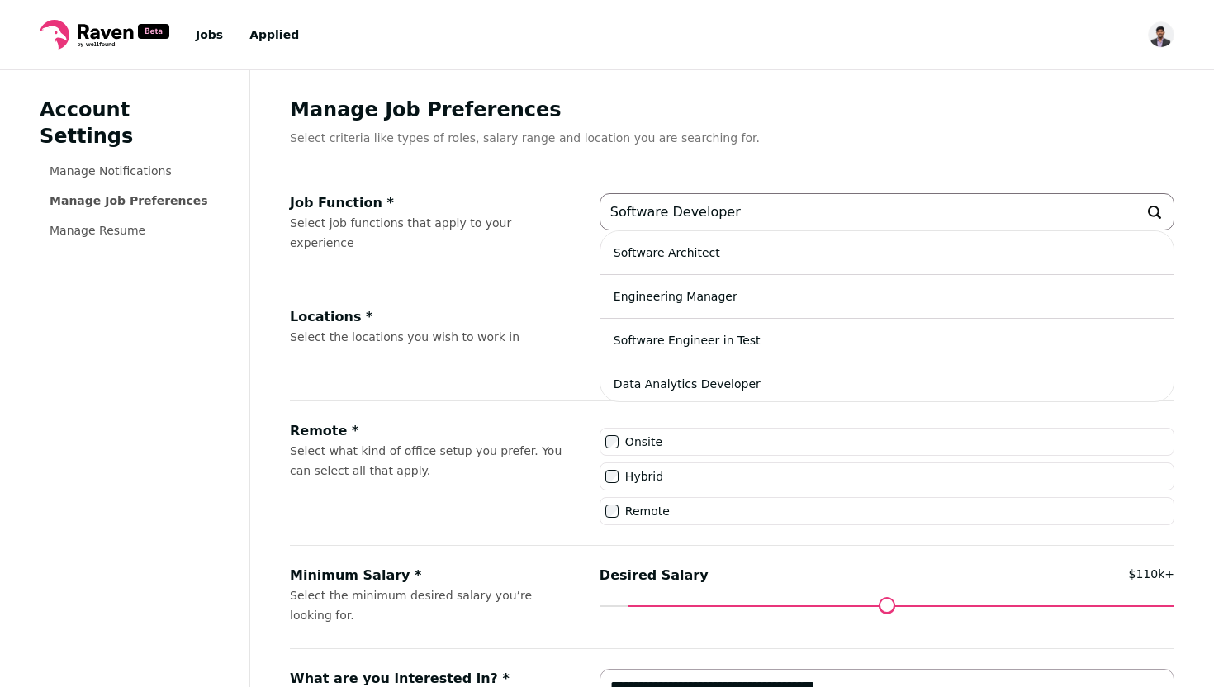
click at [712, 215] on input "Software Developer" at bounding box center [887, 211] width 575 height 37
type input "Software Engineer"
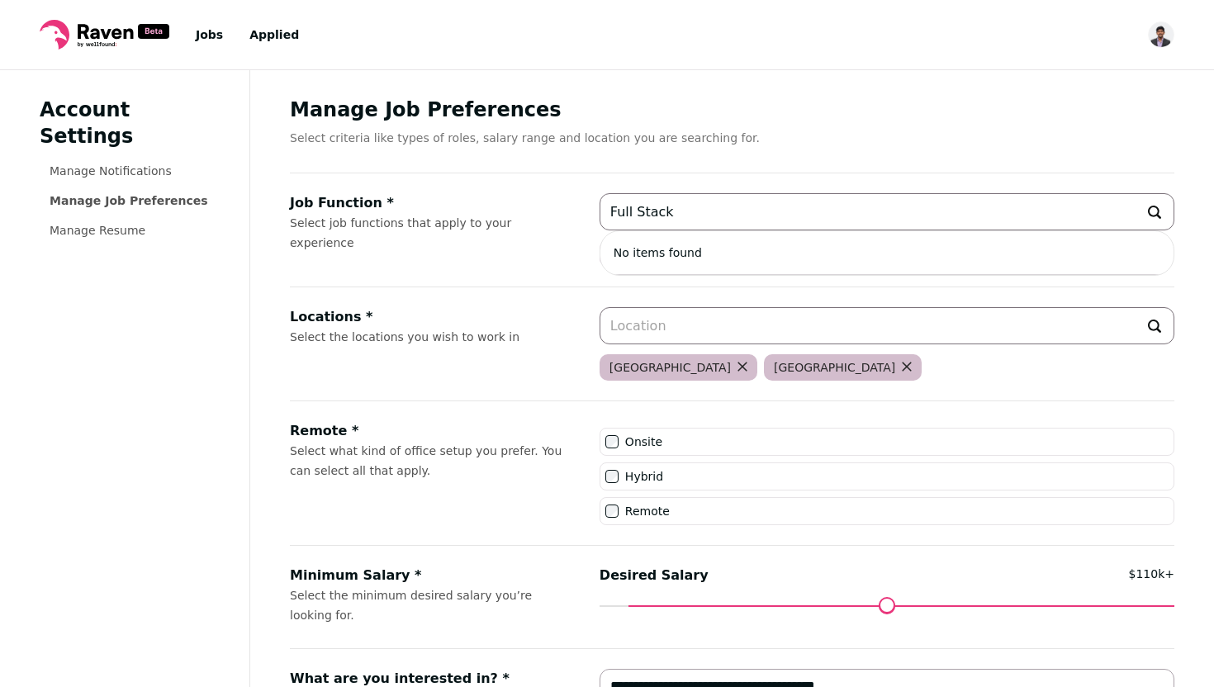
type input "Full Stack"
click at [576, 257] on div "Job Function * Select job functions that apply to your experience Full Stack No…" at bounding box center [732, 230] width 885 height 114
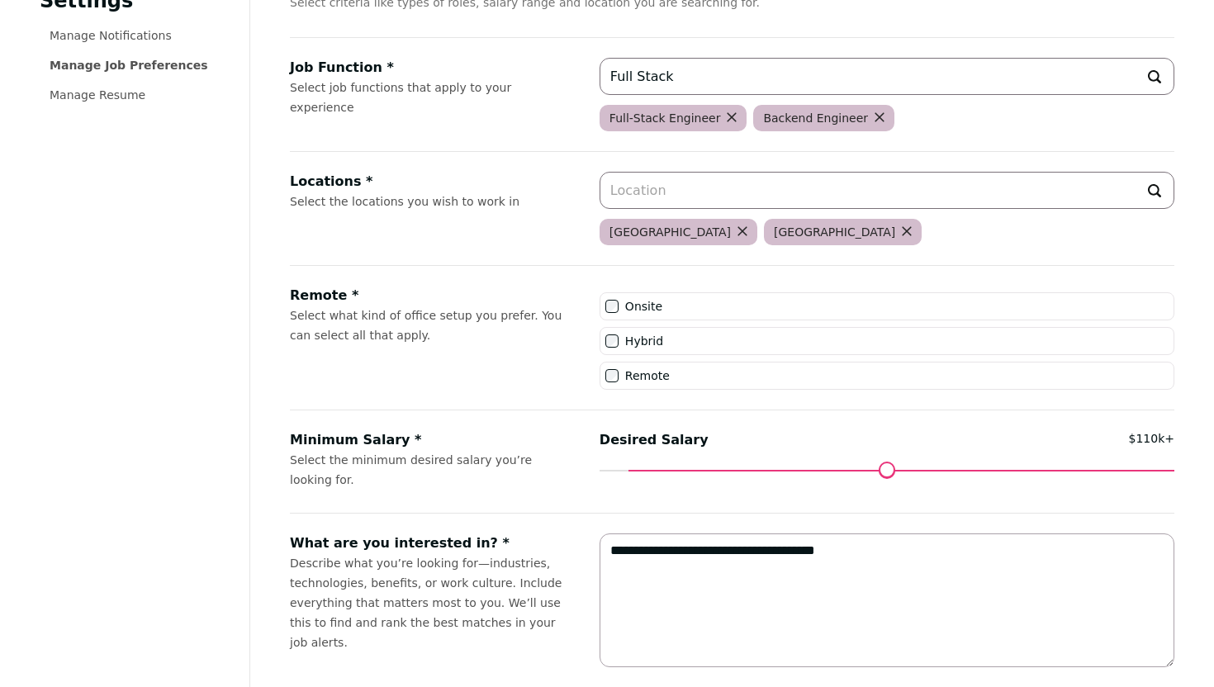
scroll to position [162, 0]
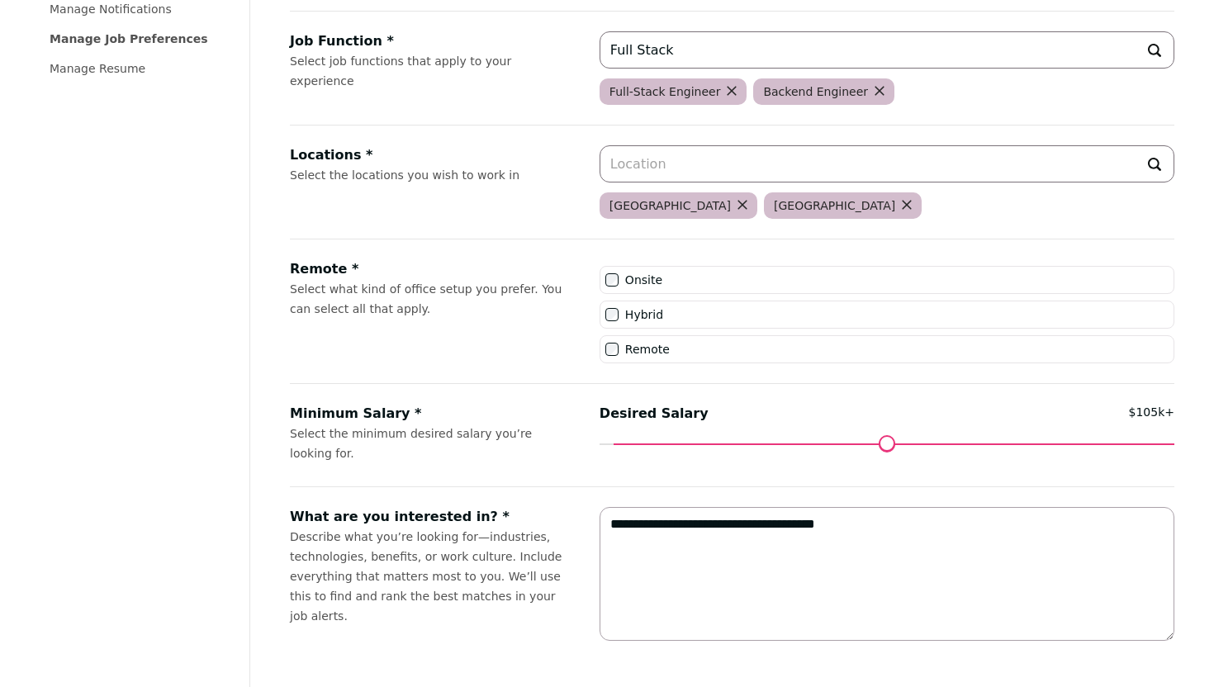
drag, startPoint x: 634, startPoint y: 442, endPoint x: 617, endPoint y: 444, distance: 17.4
click at [617, 444] on input "Desired Salary" at bounding box center [887, 444] width 575 height 0
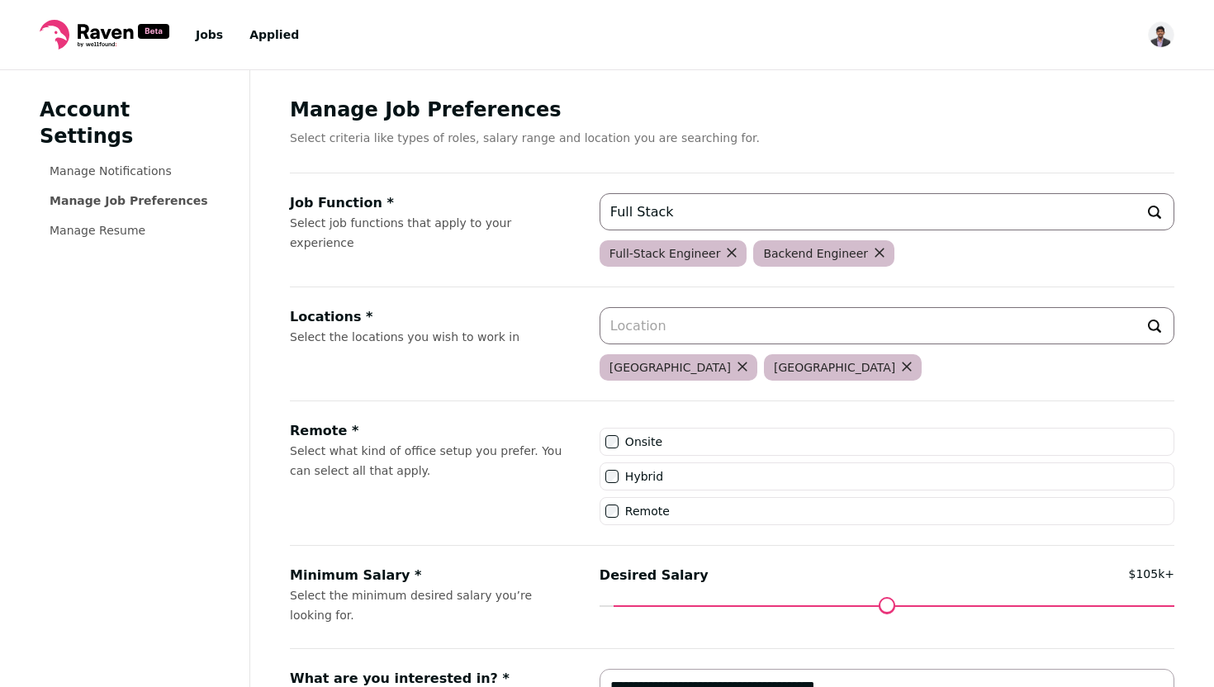
click at [216, 31] on link "Jobs" at bounding box center [209, 34] width 27 height 13
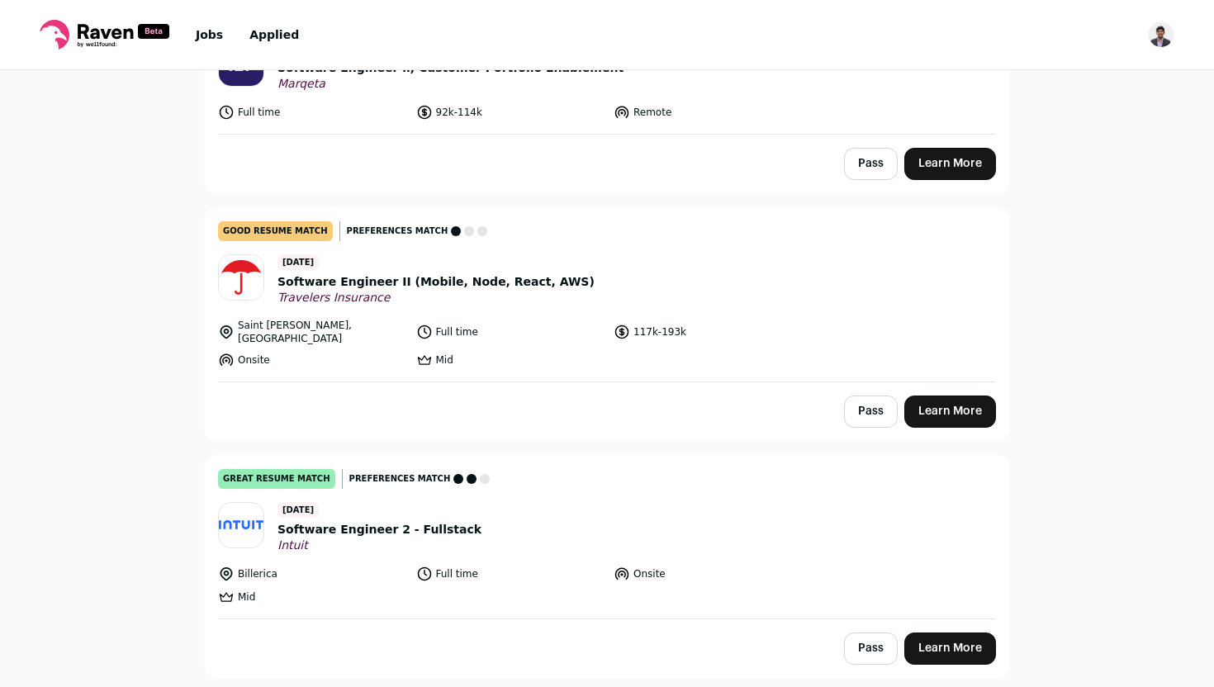
scroll to position [972, 0]
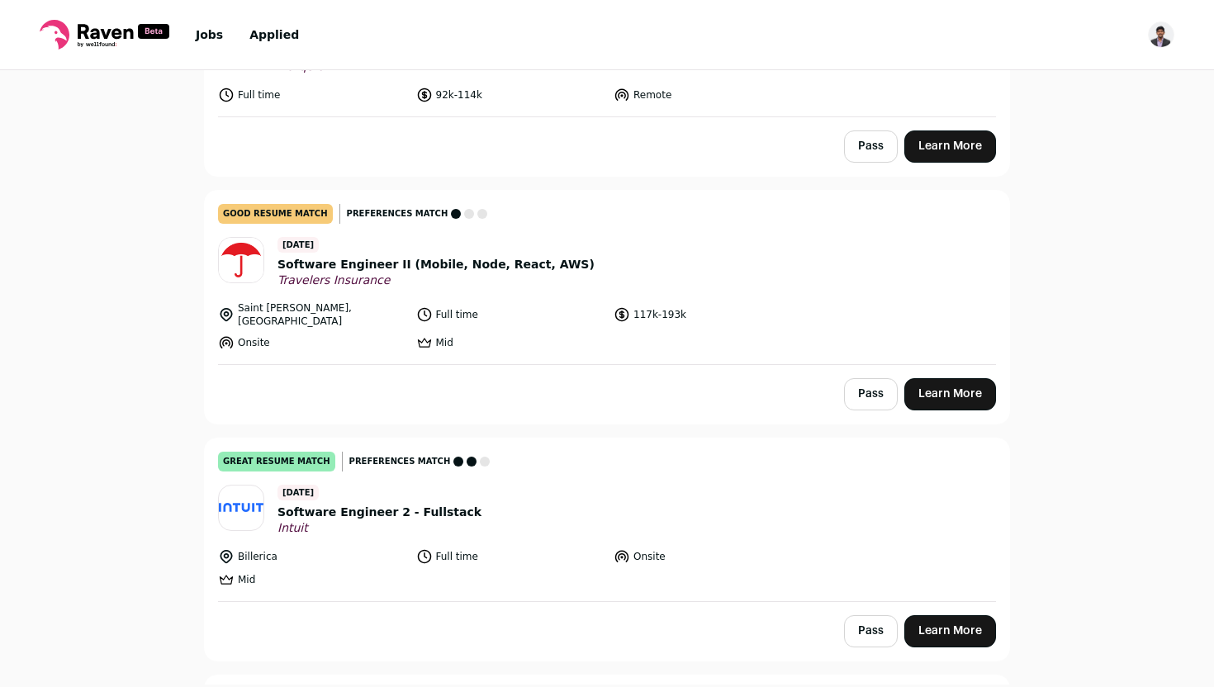
click at [369, 504] on span "Software Engineer 2 - Fullstack" at bounding box center [380, 512] width 204 height 17
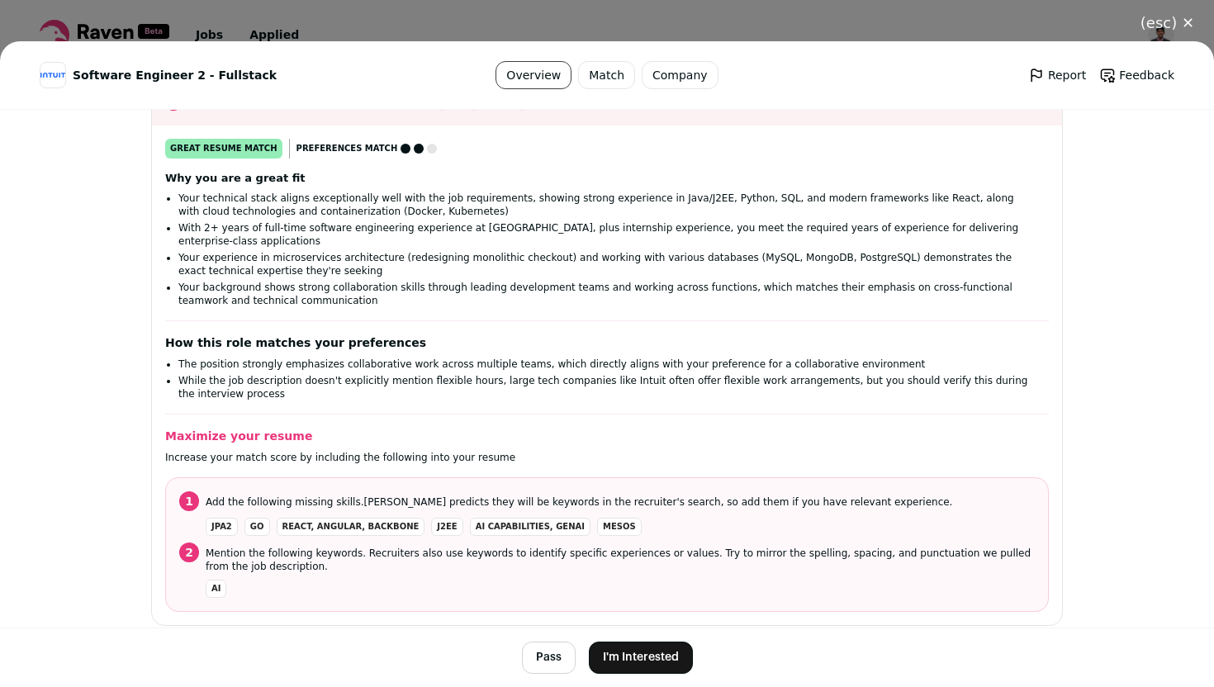
scroll to position [292, 0]
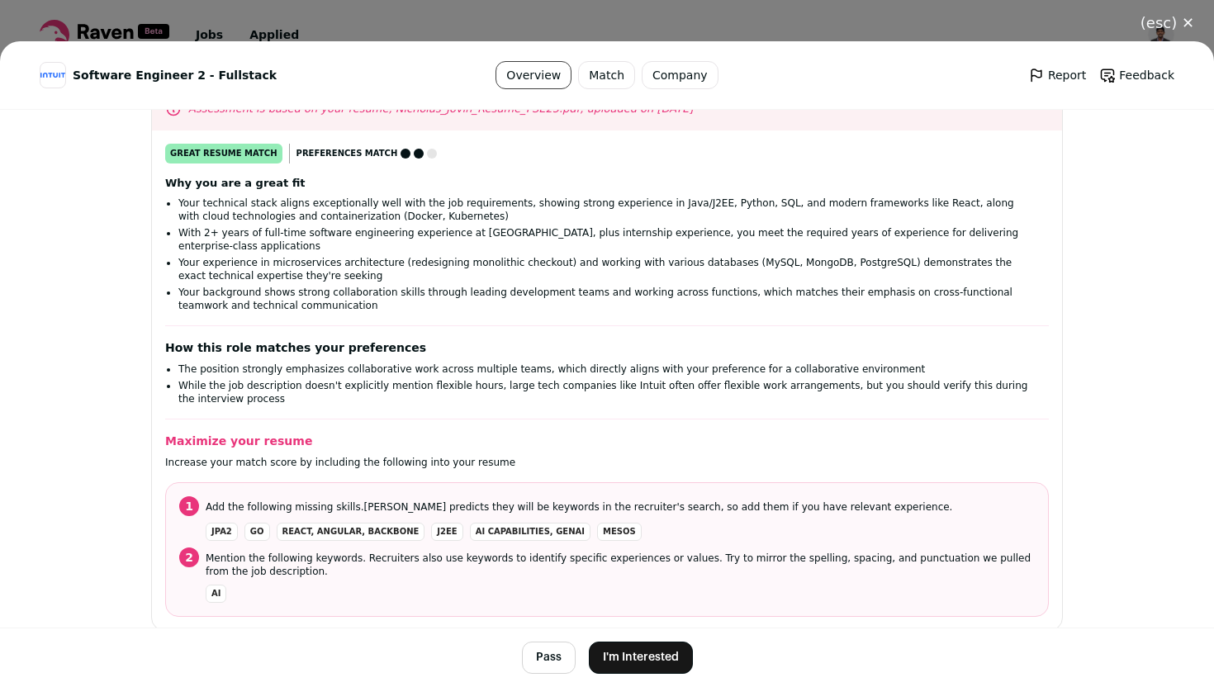
click at [635, 654] on button "I'm Interested" at bounding box center [641, 658] width 104 height 32
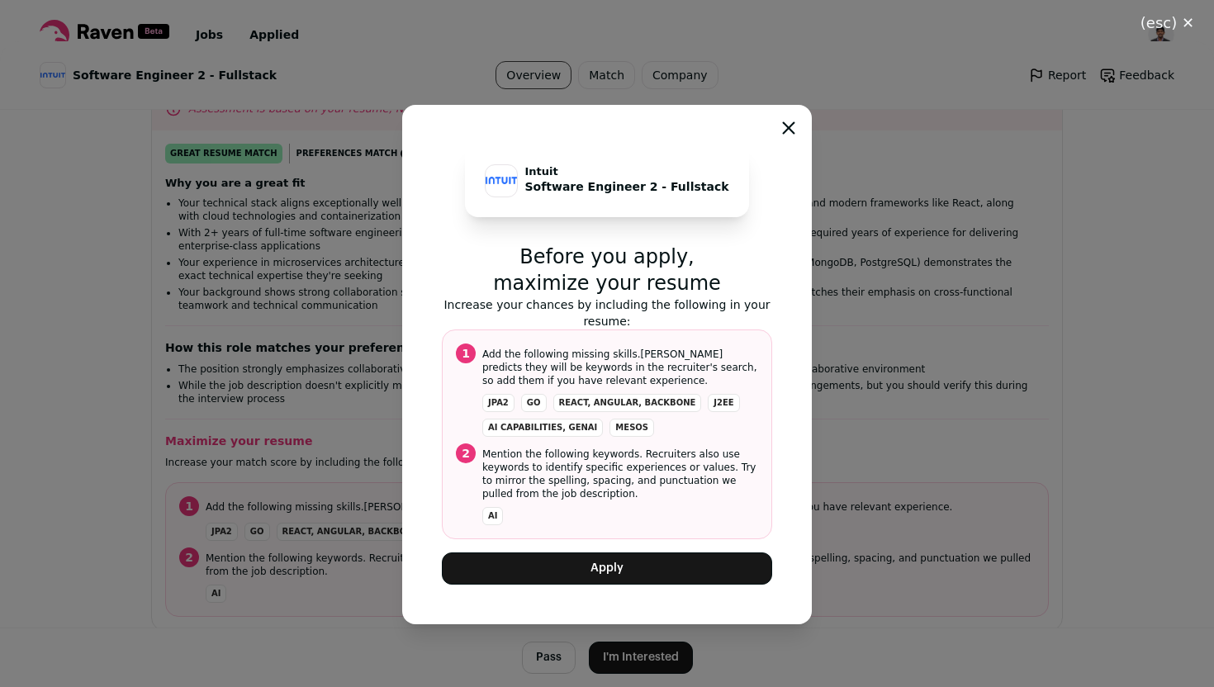
click at [785, 126] on icon "Close modal" at bounding box center [789, 127] width 11 height 11
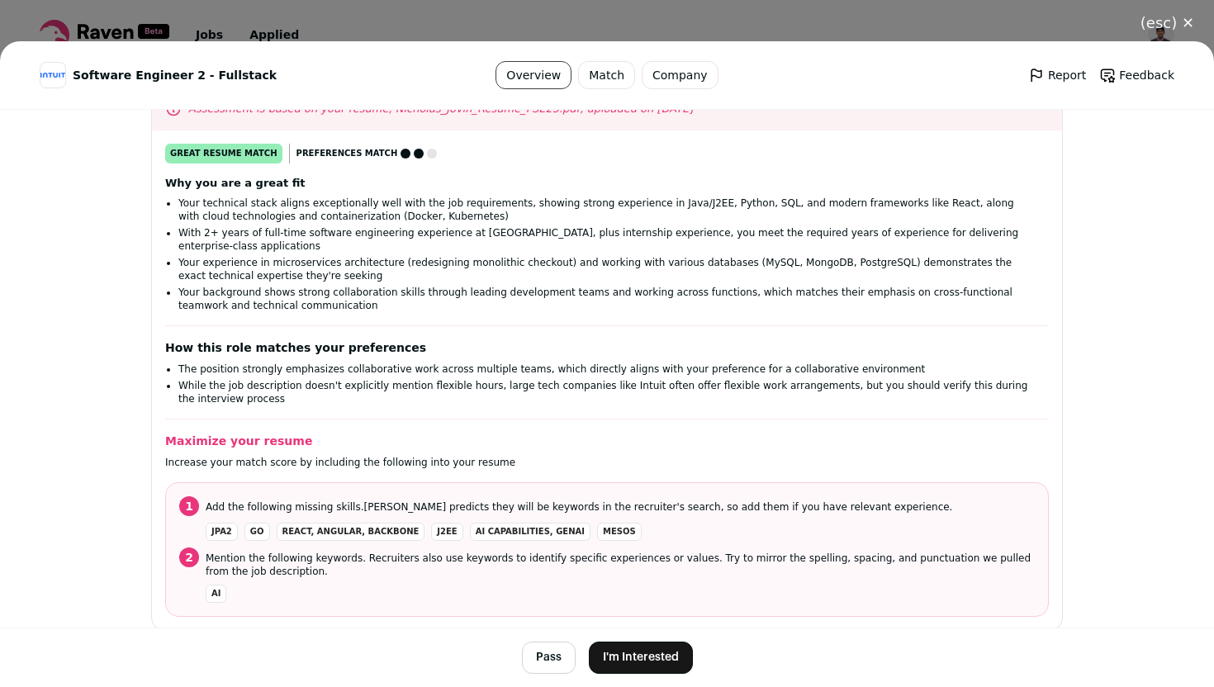
click at [622, 658] on button "I'm Interested" at bounding box center [641, 658] width 104 height 32
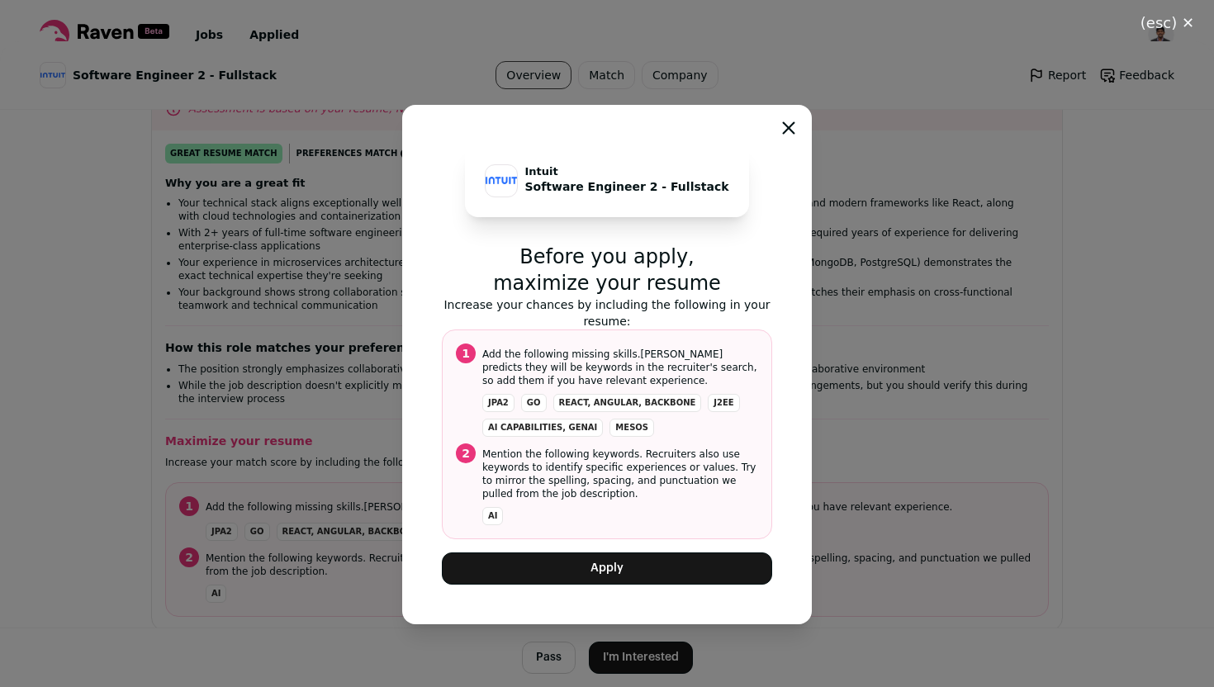
click at [820, 327] on div "Intuit Software Engineer 2 - Fullstack Before you apply, maximize your resume I…" at bounding box center [607, 364] width 1214 height 646
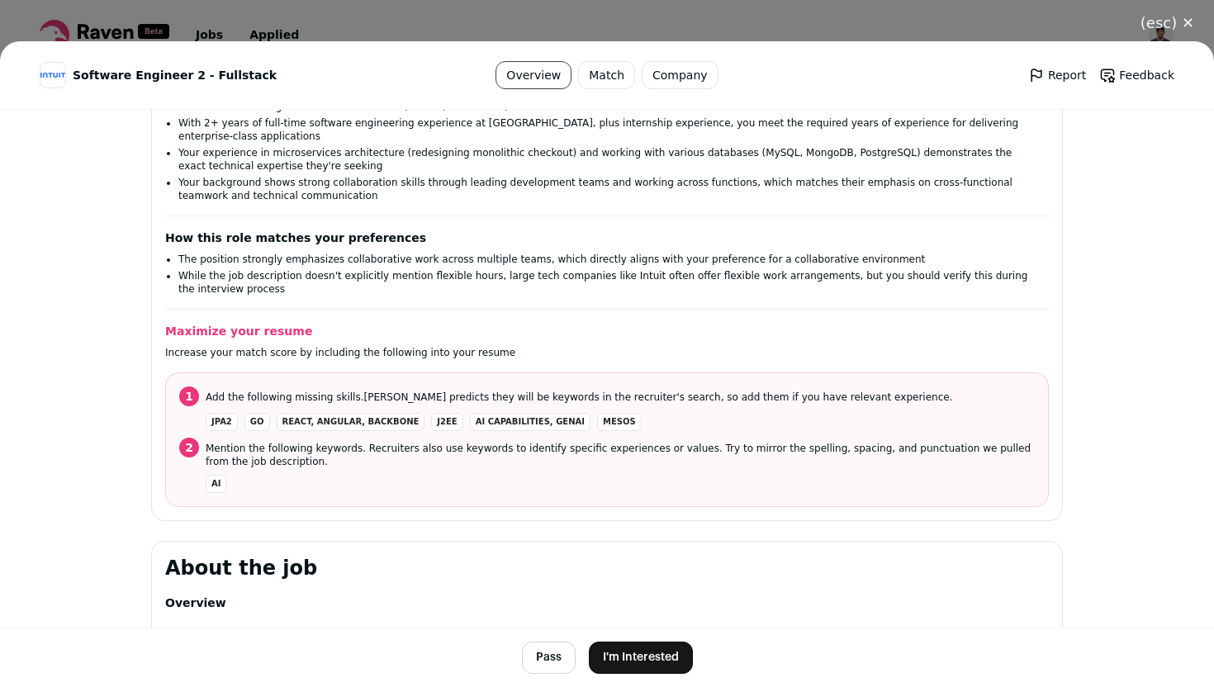
scroll to position [388, 0]
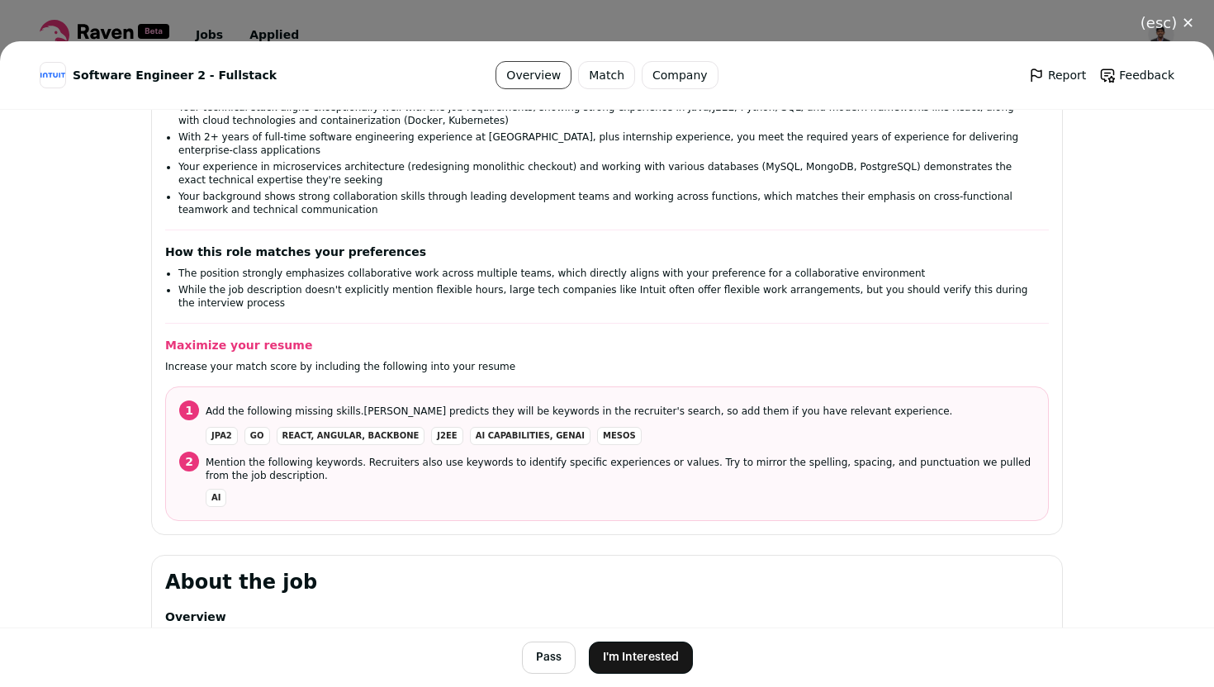
click at [637, 655] on button "I'm Interested" at bounding box center [641, 658] width 104 height 32
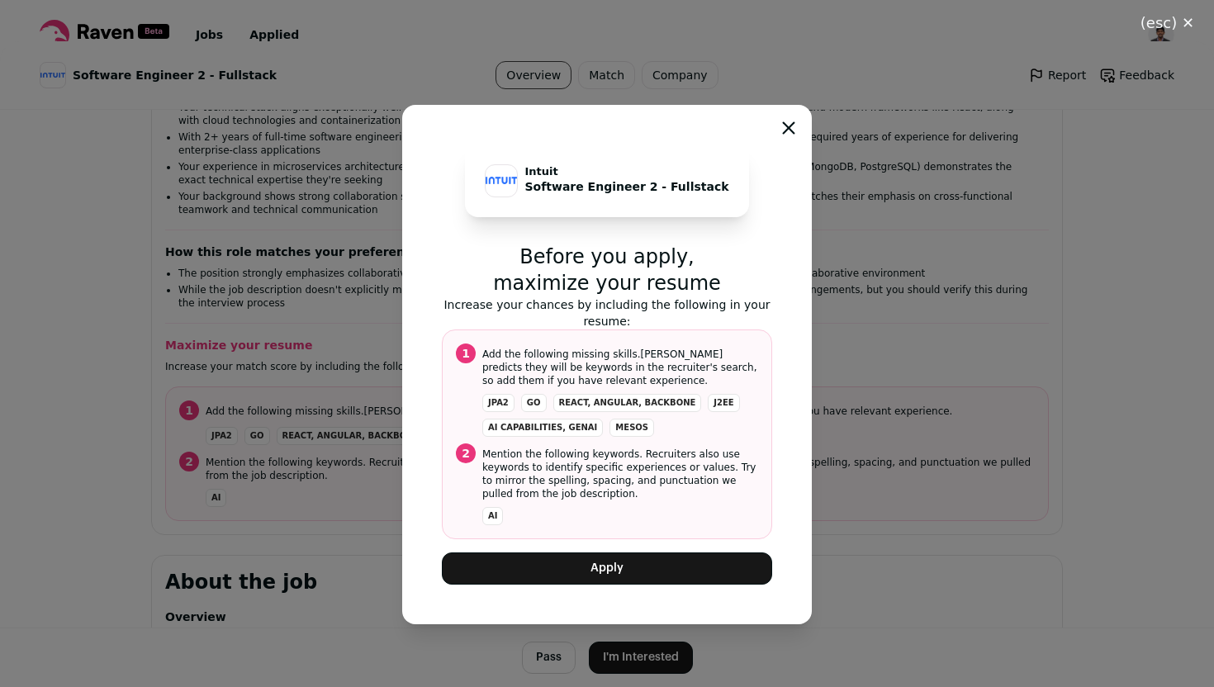
click at [595, 564] on button "Apply" at bounding box center [607, 569] width 330 height 32
